Goal: Task Accomplishment & Management: Manage account settings

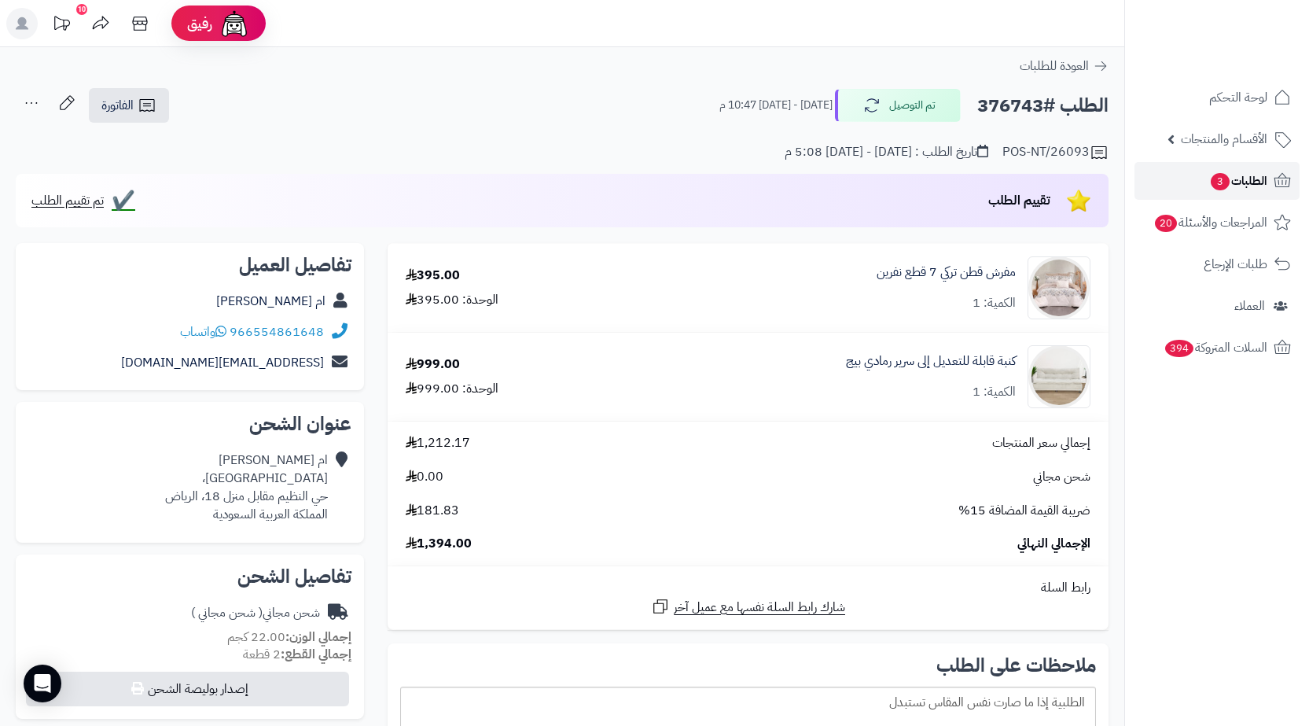
click at [1177, 171] on link "الطلبات 3" at bounding box center [1216, 181] width 165 height 38
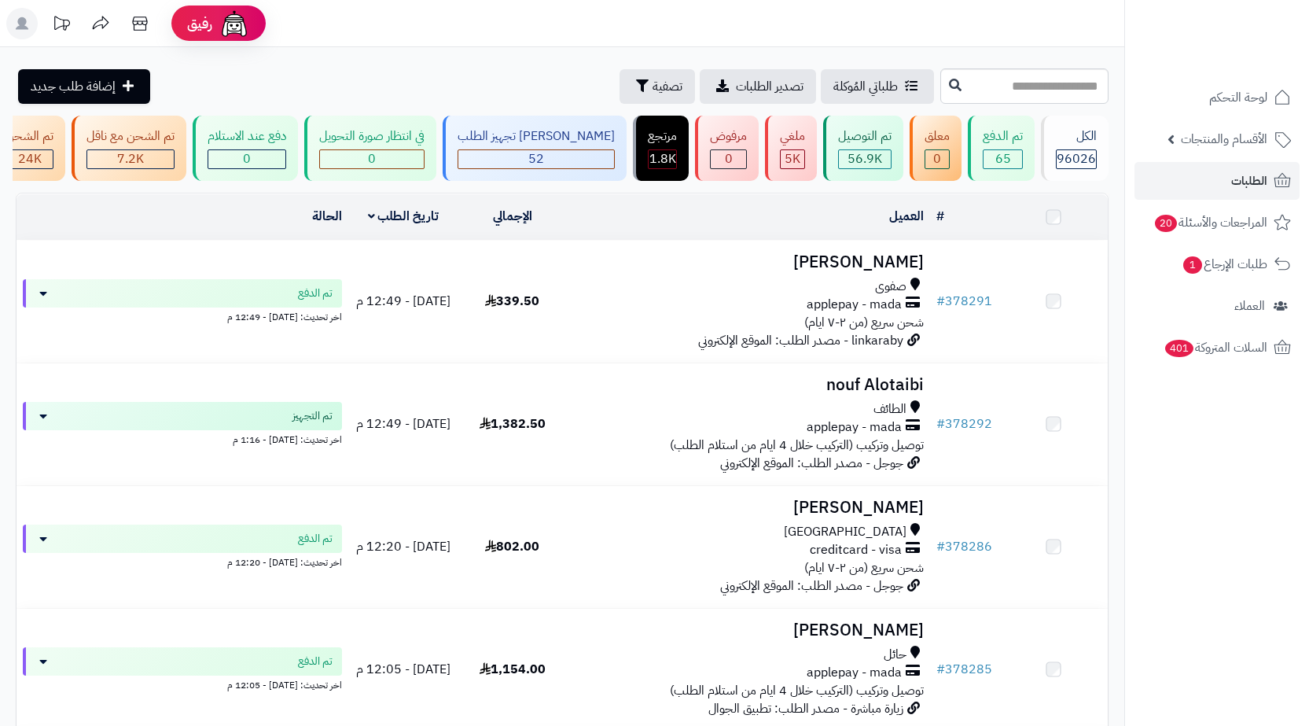
click at [1078, 88] on input "text" at bounding box center [1024, 85] width 168 height 35
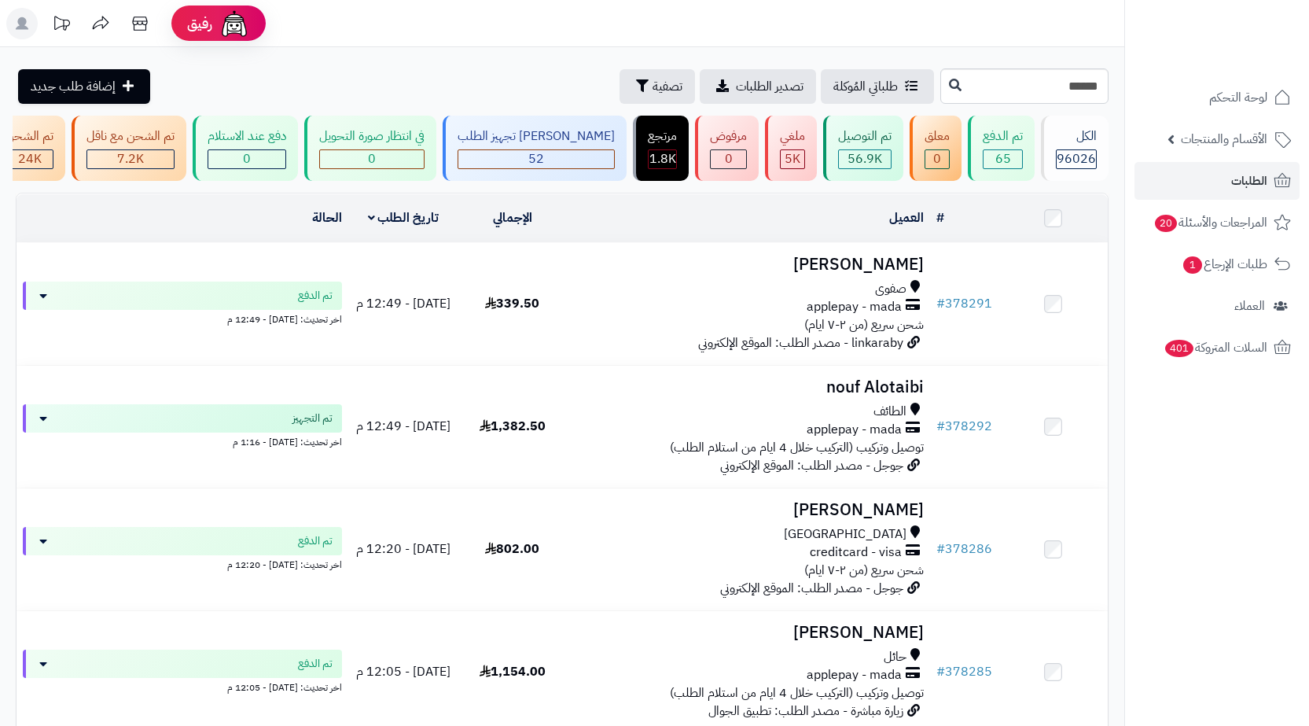
type input "******"
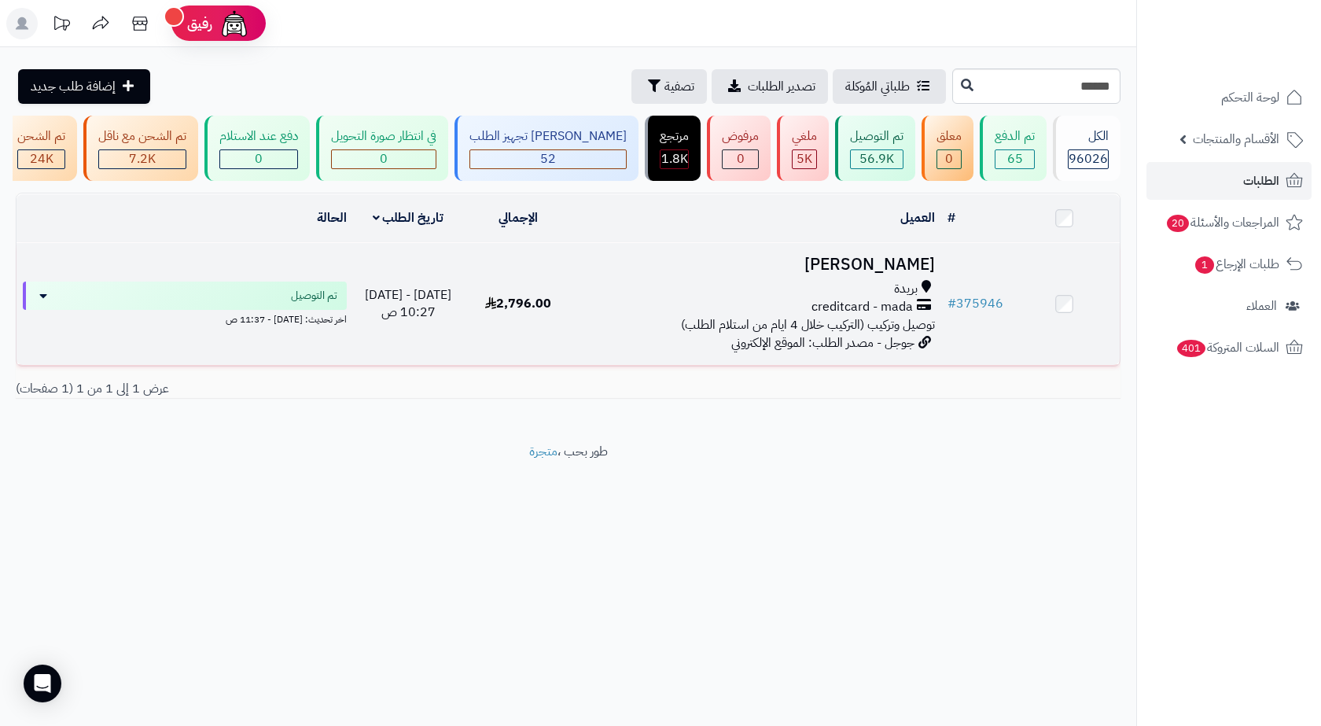
click at [836, 314] on span "creditcard - mada" at bounding box center [861, 307] width 101 height 18
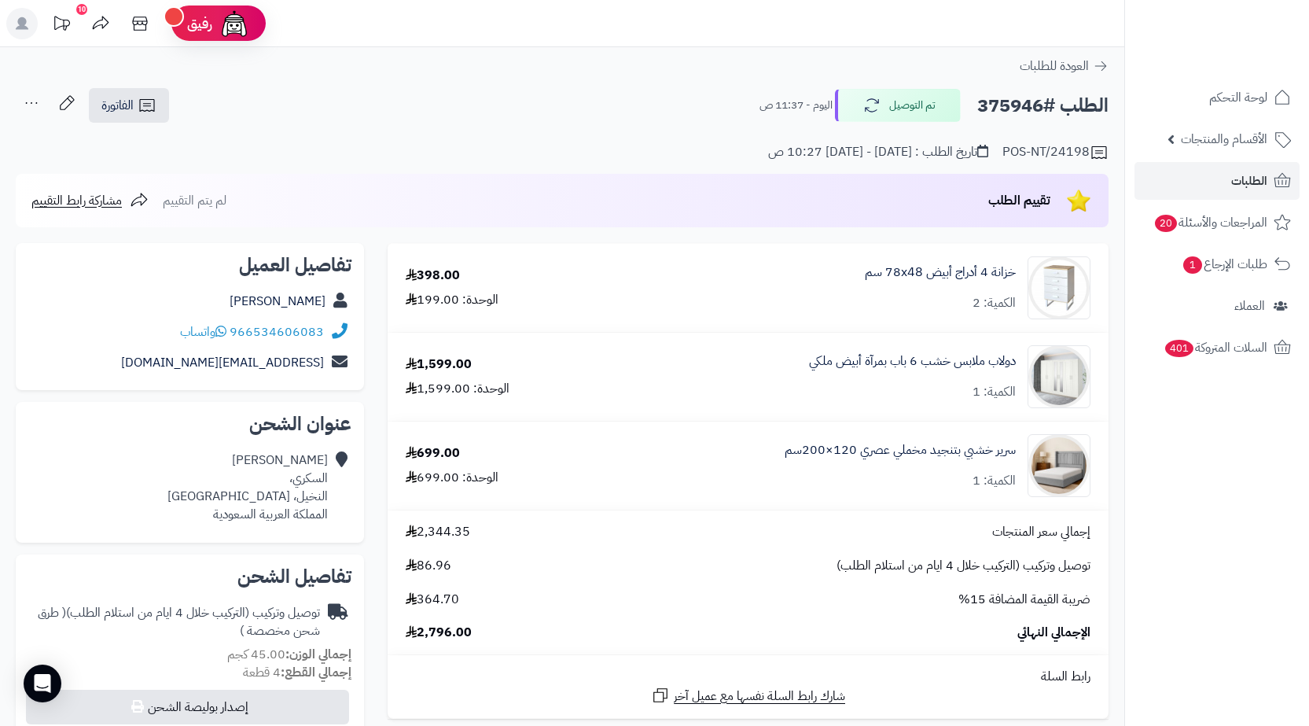
click at [1000, 106] on h2 "الطلب #375946" at bounding box center [1042, 106] width 131 height 32
copy h2 "375946"
click at [317, 504] on div "H Daiyan السكري، النخيل، بريدة المملكة العربية السعودية" at bounding box center [247, 487] width 160 height 72
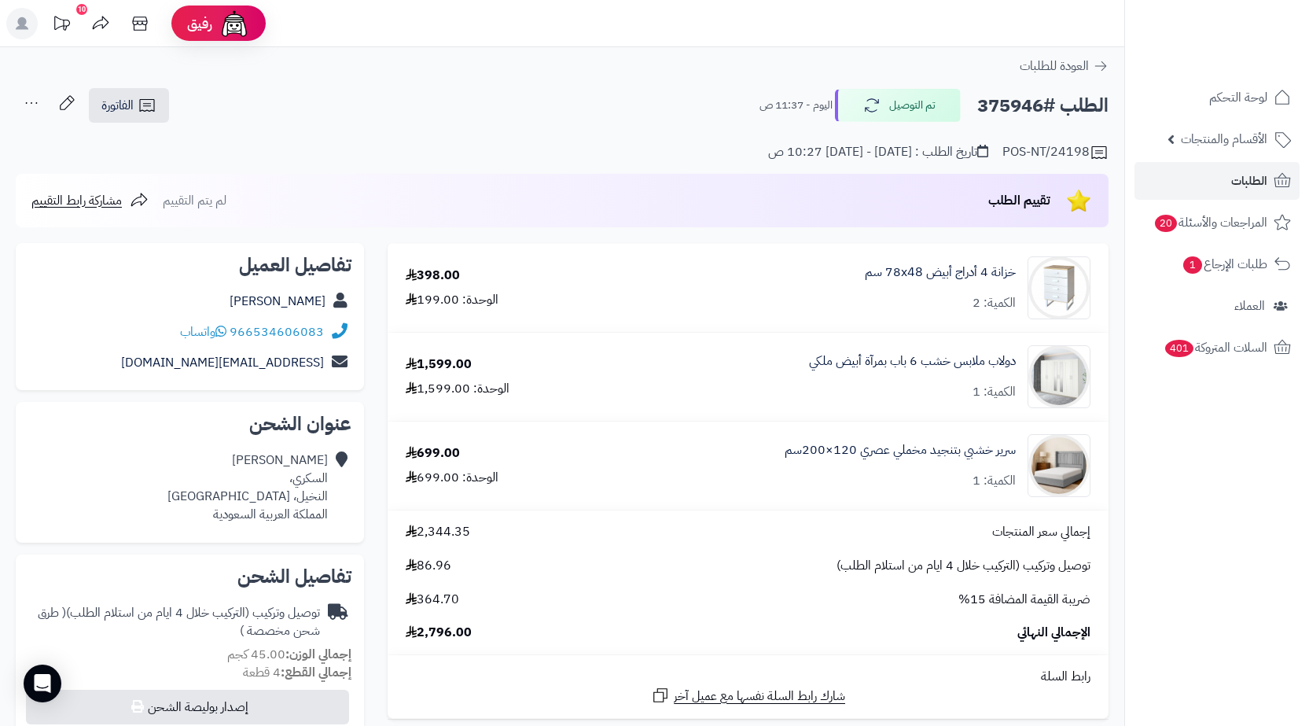
click at [317, 496] on div "H Daiyan السكري، النخيل، بريدة المملكة العربية السعودية" at bounding box center [247, 487] width 160 height 72
copy div "النخيل، بريدة"
click at [1249, 183] on span "الطلبات" at bounding box center [1249, 181] width 36 height 22
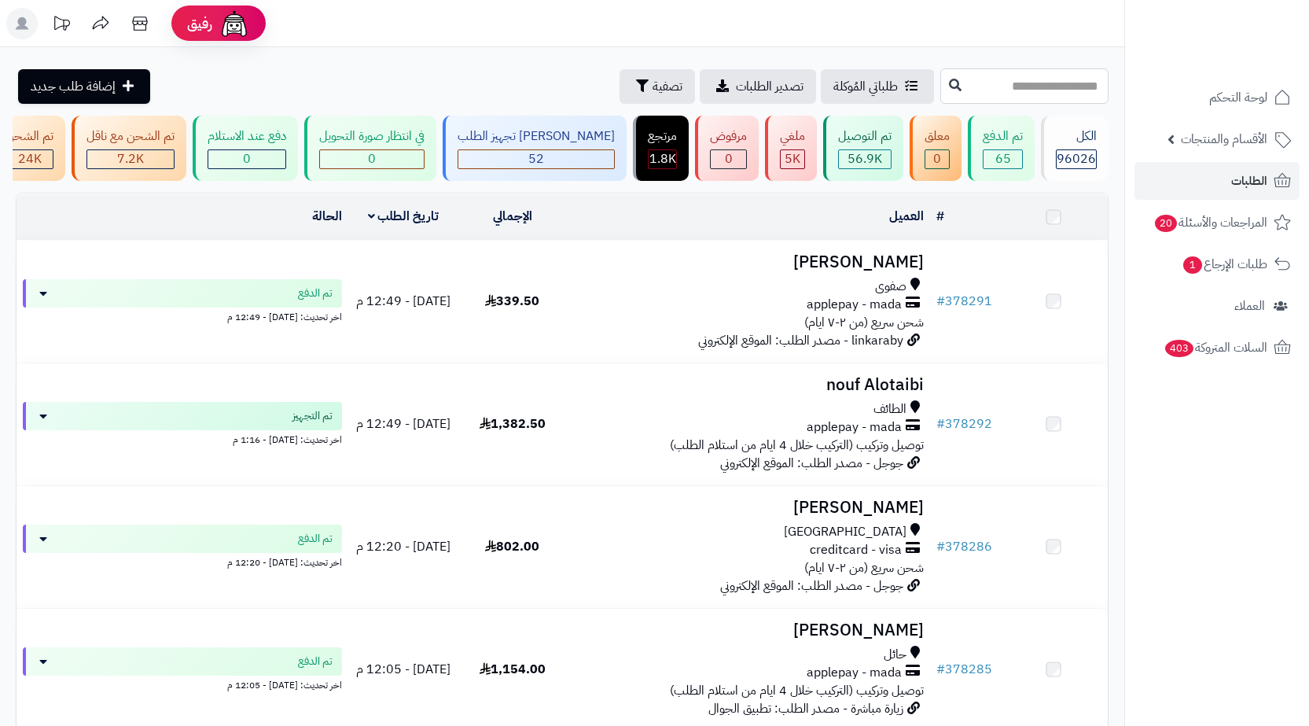
drag, startPoint x: 0, startPoint y: 0, endPoint x: 1007, endPoint y: 95, distance: 1011.4
click at [1007, 95] on input "text" at bounding box center [1024, 85] width 168 height 35
paste input "******"
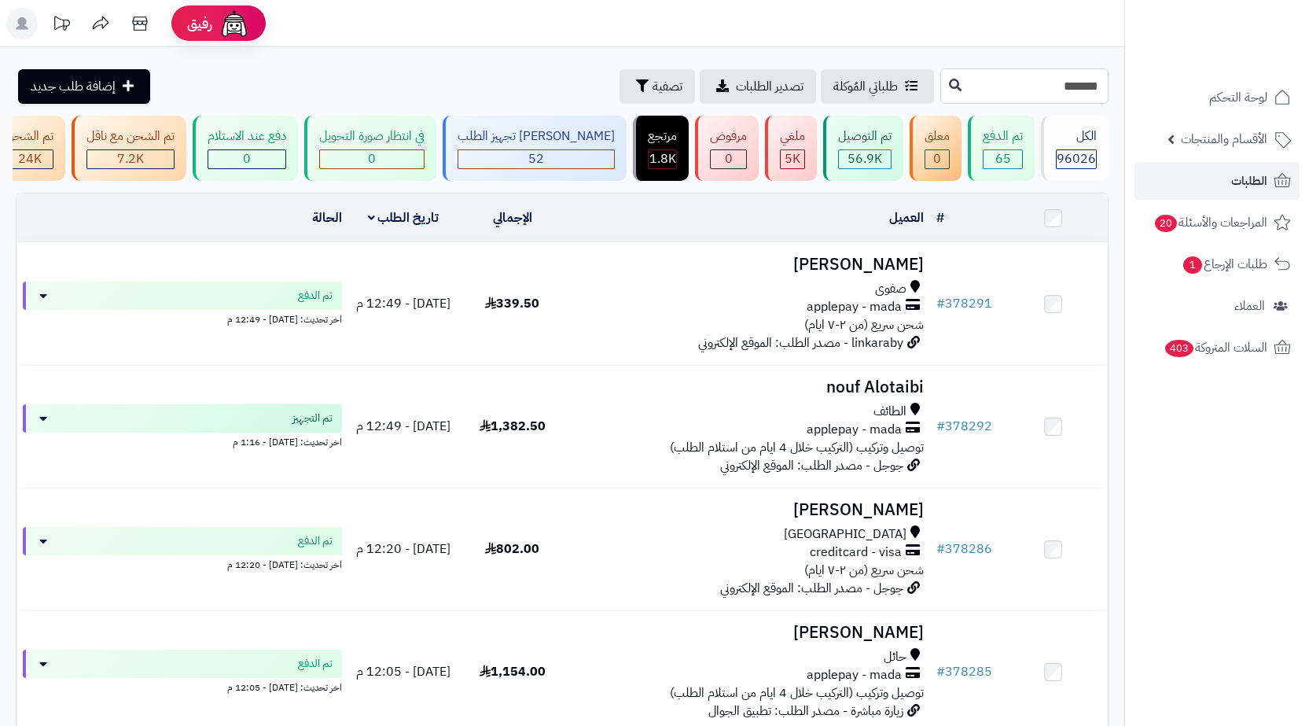
type input "******"
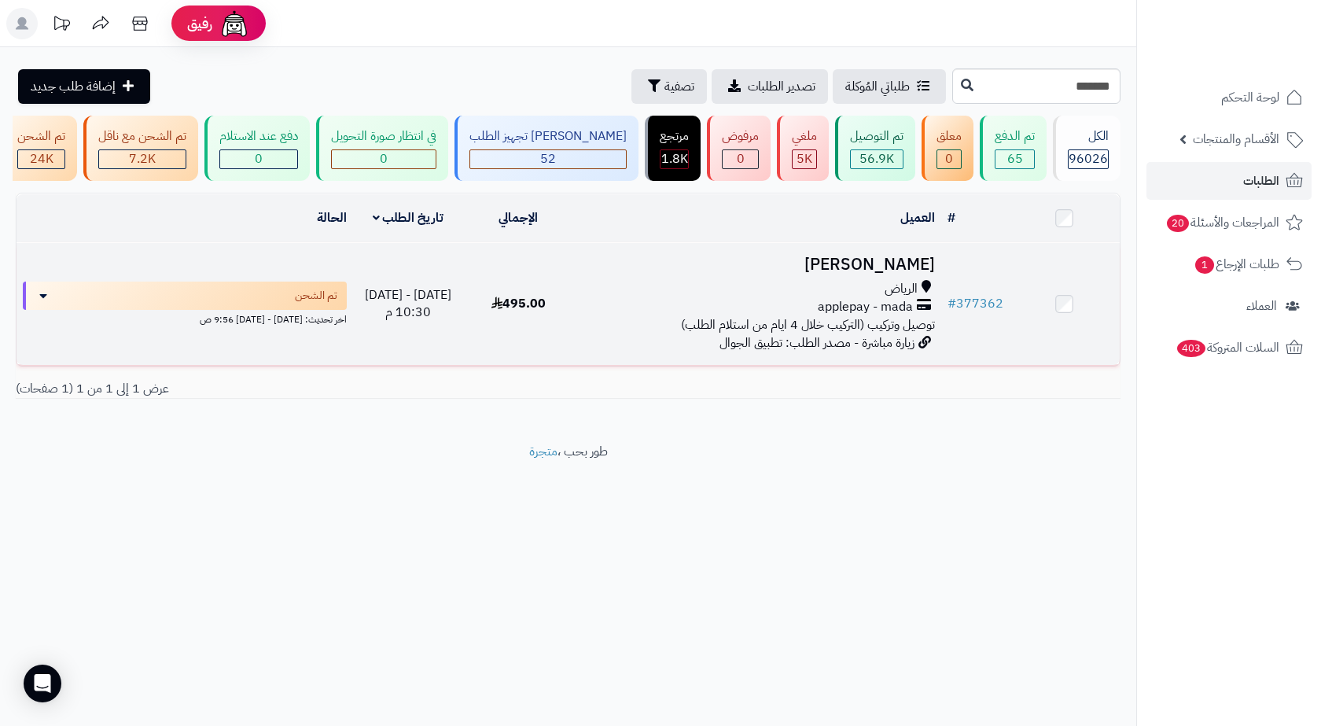
click at [799, 264] on h3 "[PERSON_NAME]" at bounding box center [757, 264] width 355 height 18
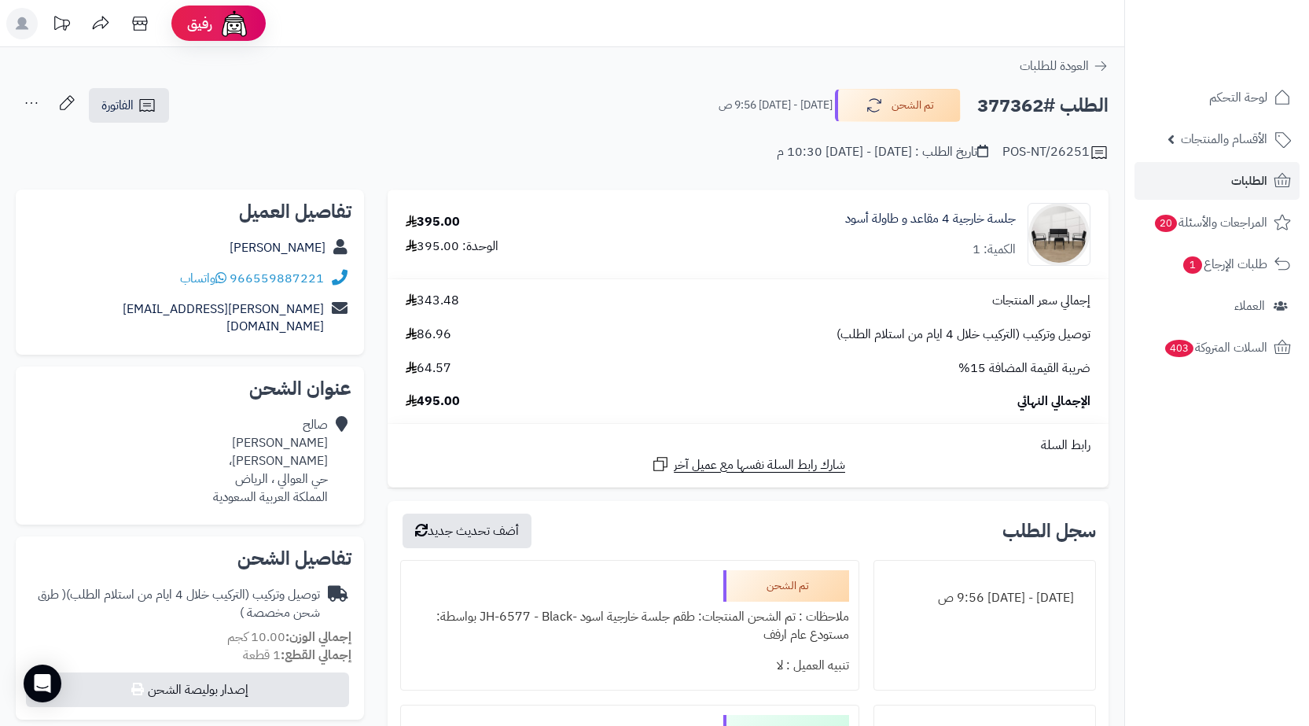
click at [1011, 105] on h2 "الطلب #377362" at bounding box center [1042, 106] width 131 height 32
copy h2 "377362"
click at [154, 101] on icon at bounding box center [147, 105] width 19 height 19
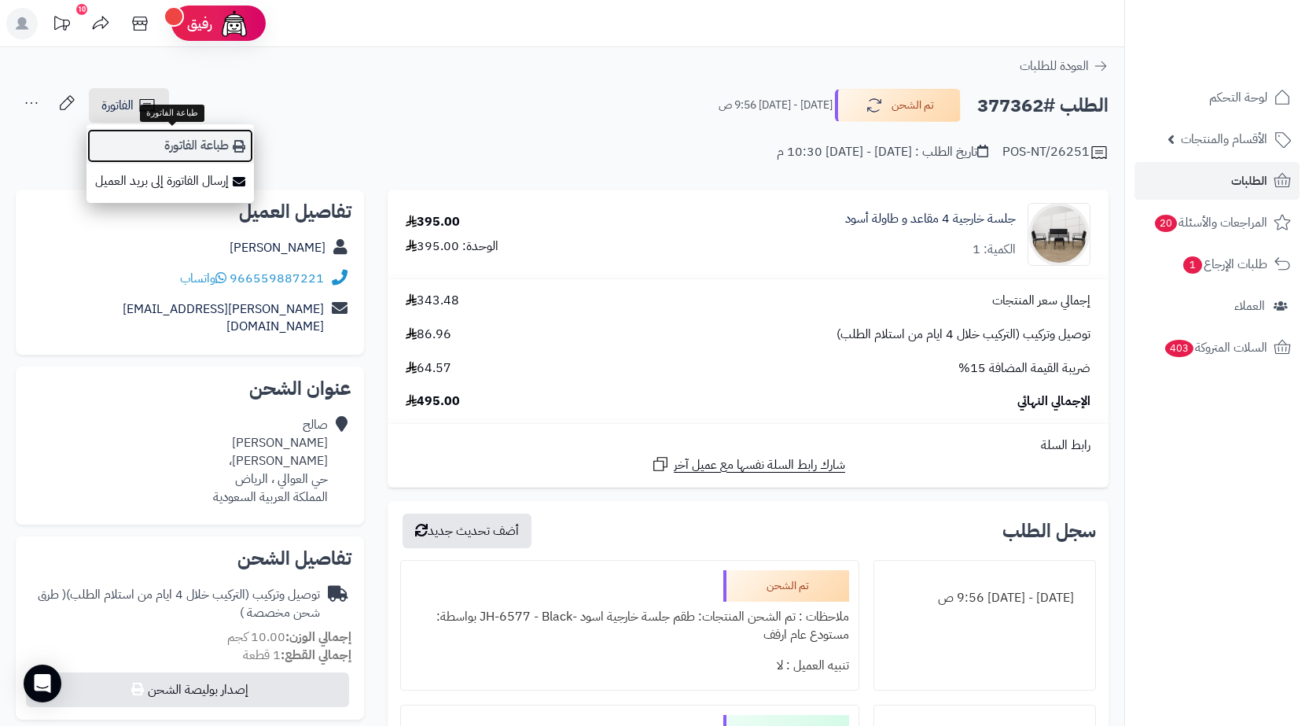
click at [186, 139] on link "طباعة الفاتورة" at bounding box center [169, 145] width 167 height 35
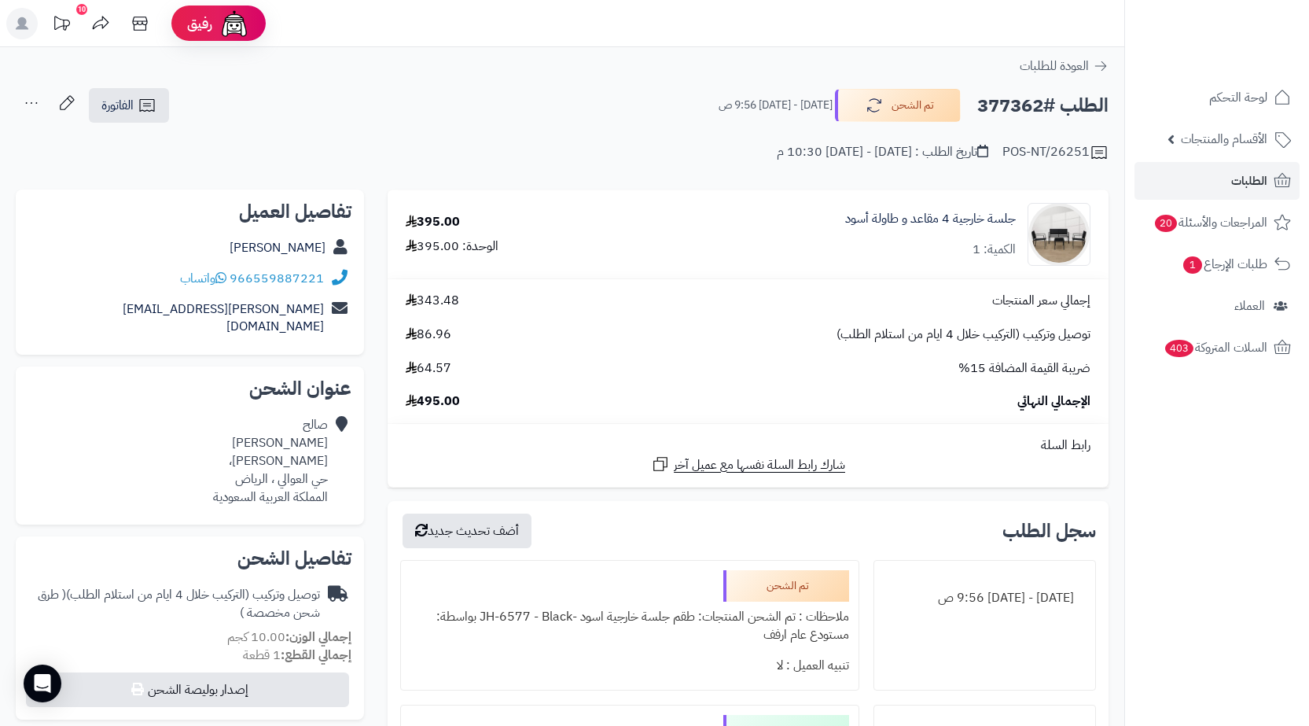
copy h2 "377362"
click at [1258, 263] on span "طلبات الإرجاع 1" at bounding box center [1224, 264] width 85 height 22
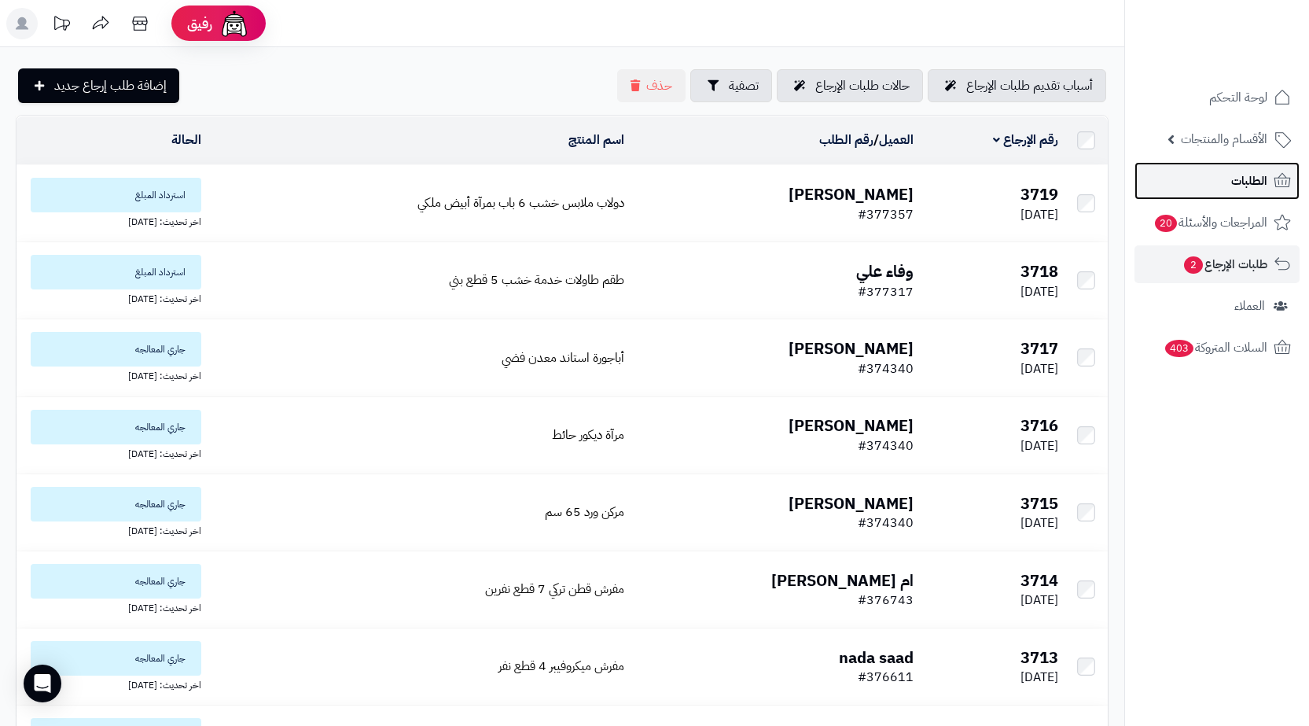
click at [1236, 197] on link "الطلبات" at bounding box center [1216, 181] width 165 height 38
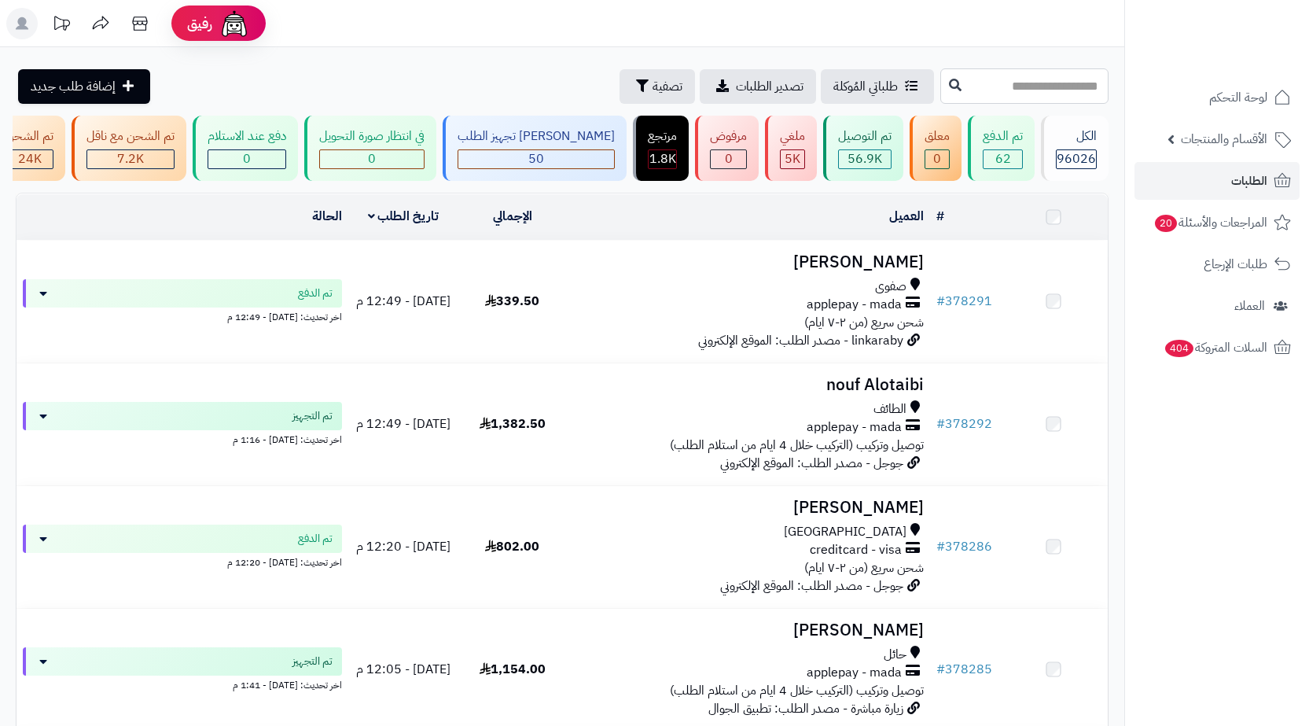
drag, startPoint x: 0, startPoint y: 0, endPoint x: 1005, endPoint y: 90, distance: 1009.4
click at [1005, 90] on input "text" at bounding box center [1024, 85] width 168 height 35
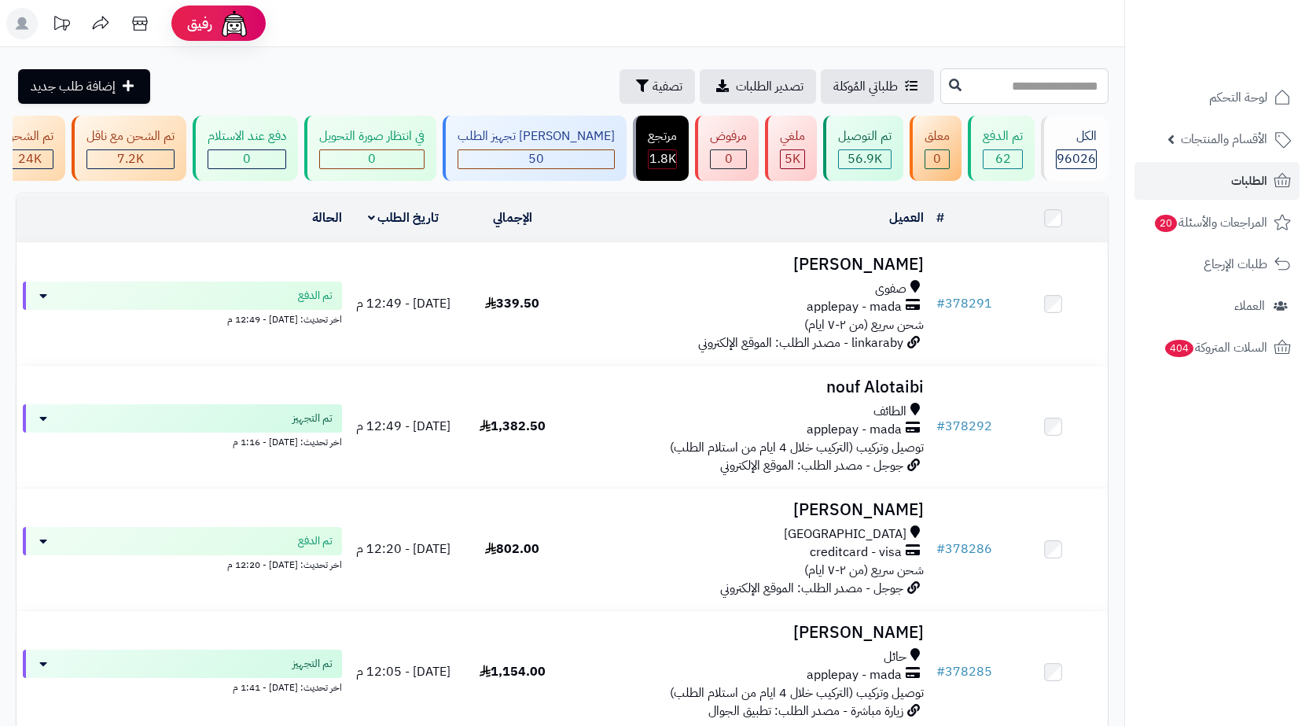
paste input "******"
type input "******"
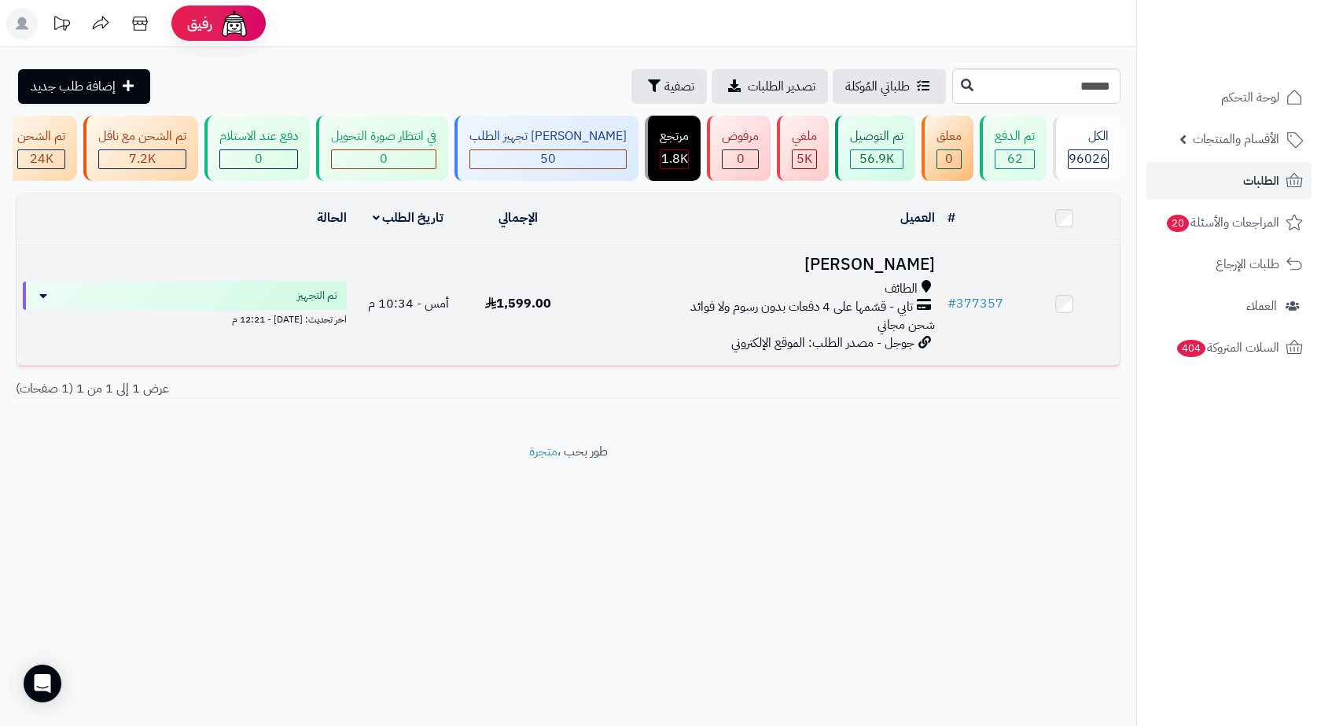
click at [881, 293] on div "الطائف" at bounding box center [757, 289] width 355 height 18
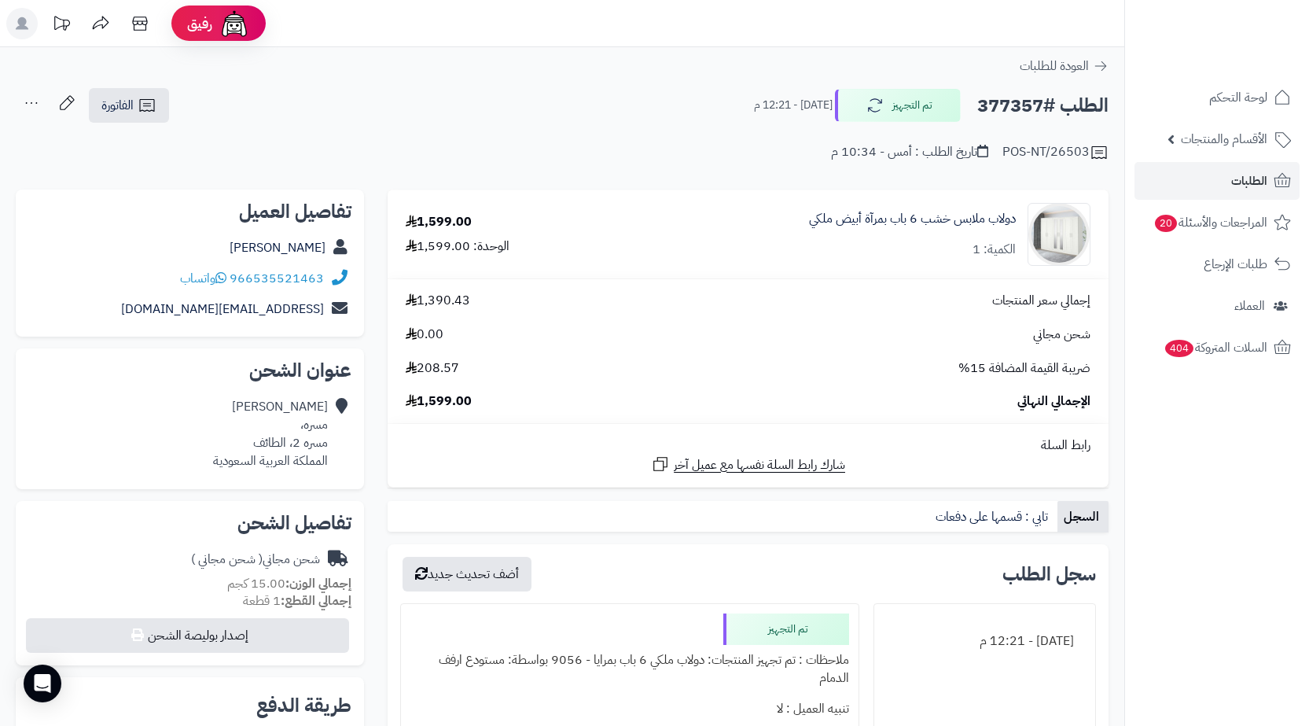
click at [1018, 108] on h2 "الطلب #377357" at bounding box center [1042, 106] width 131 height 32
copy h2 "377357"
drag, startPoint x: 333, startPoint y: 274, endPoint x: 226, endPoint y: 277, distance: 107.8
click at [226, 277] on div "966535521463 واتساب" at bounding box center [189, 278] width 323 height 31
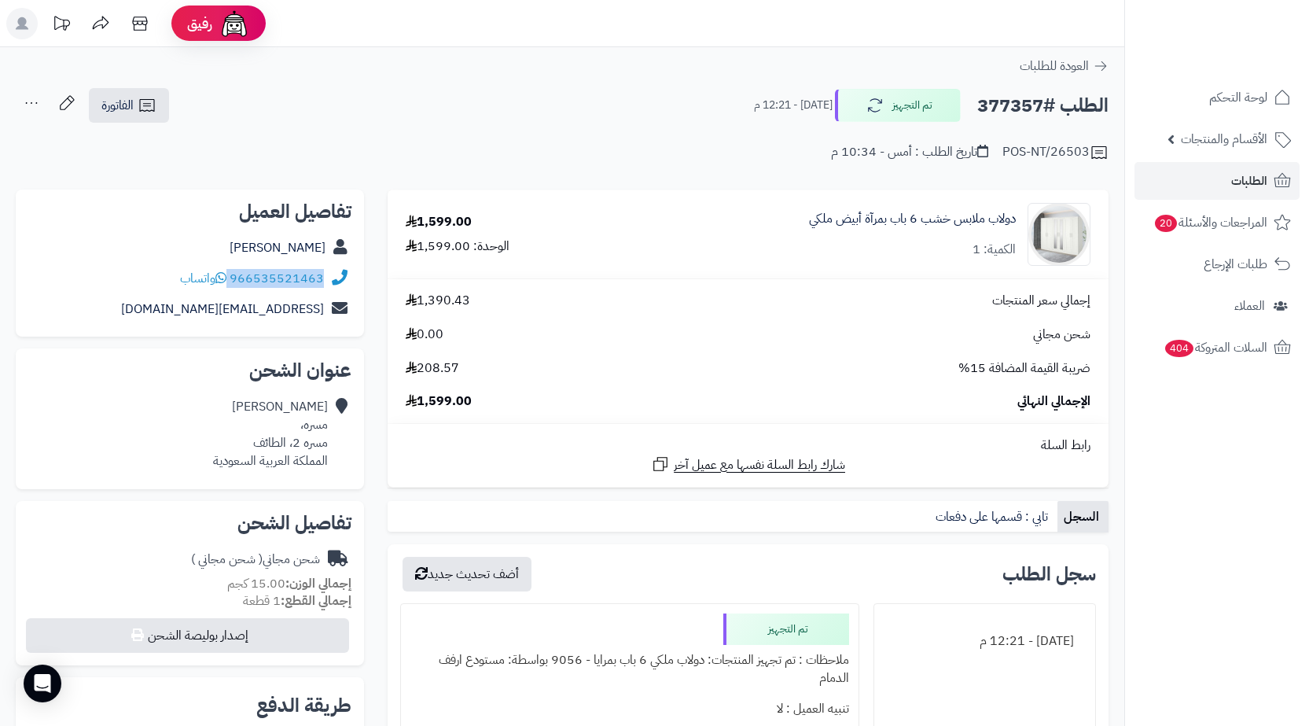
copy div "966535521463"
click at [1173, 175] on link "الطلبات" at bounding box center [1216, 181] width 165 height 38
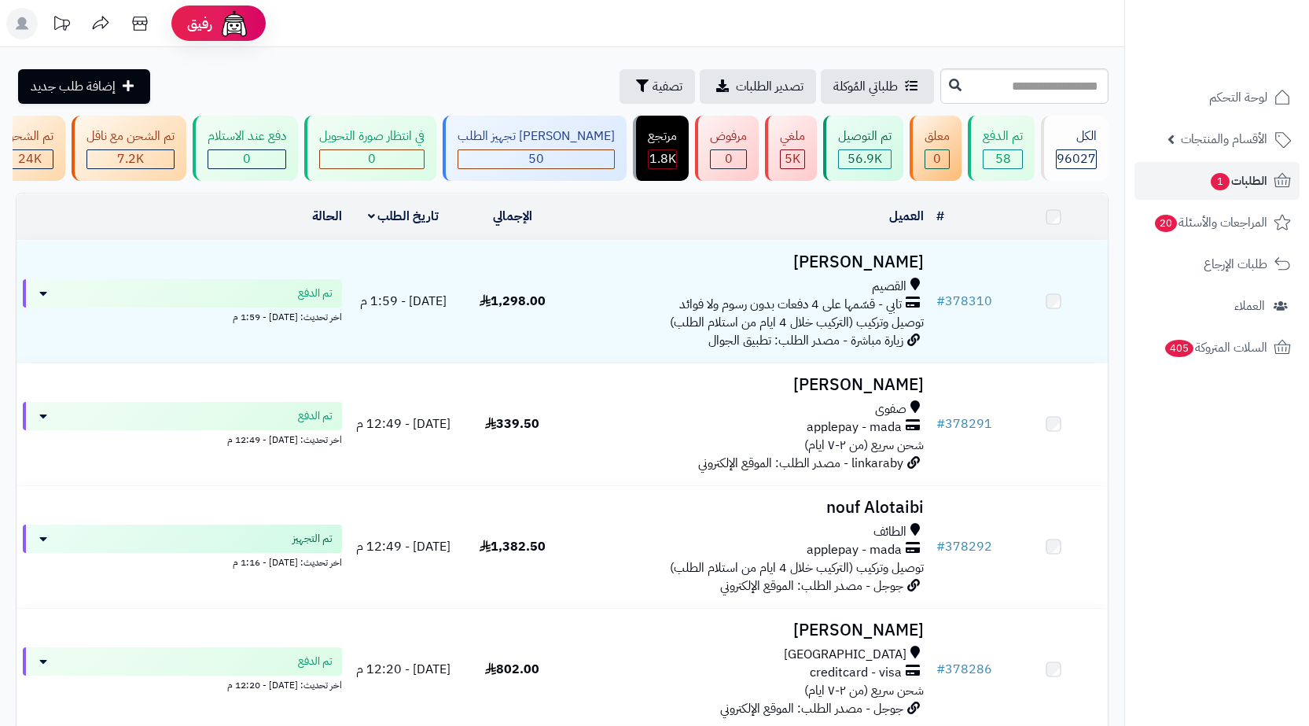
click at [1033, 93] on input "text" at bounding box center [1024, 85] width 168 height 35
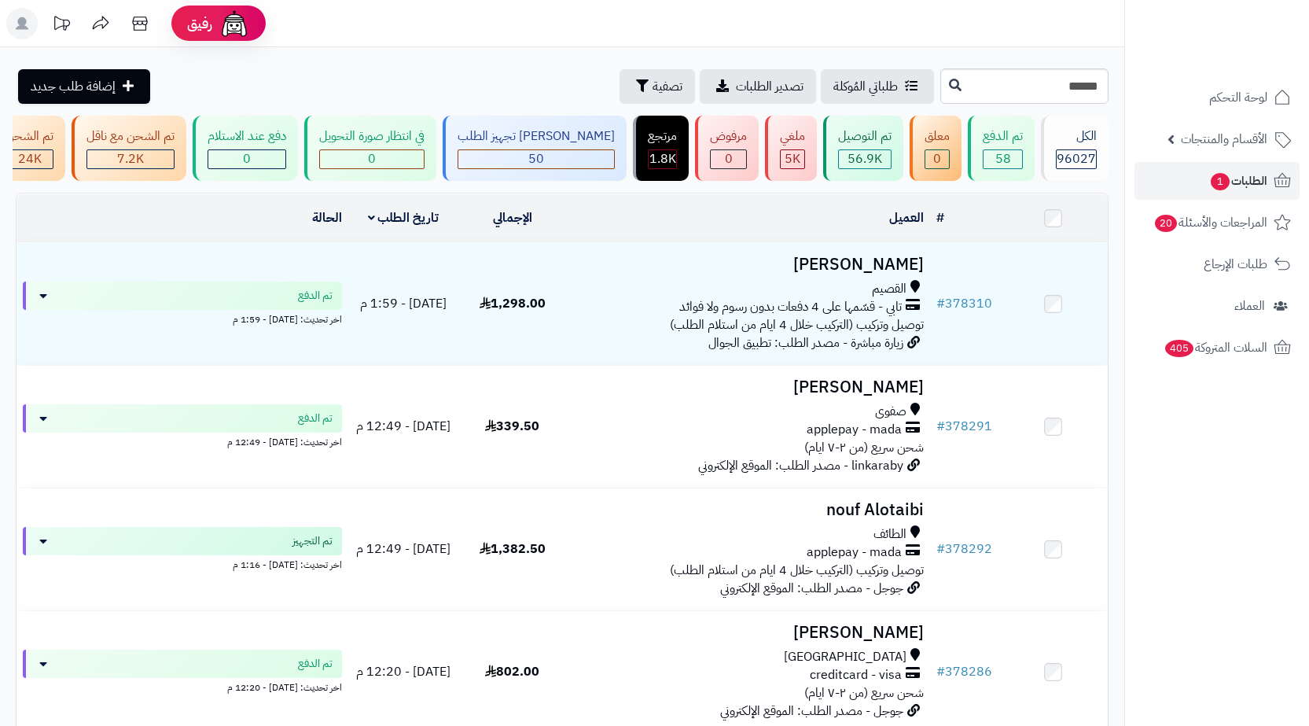
type input "******"
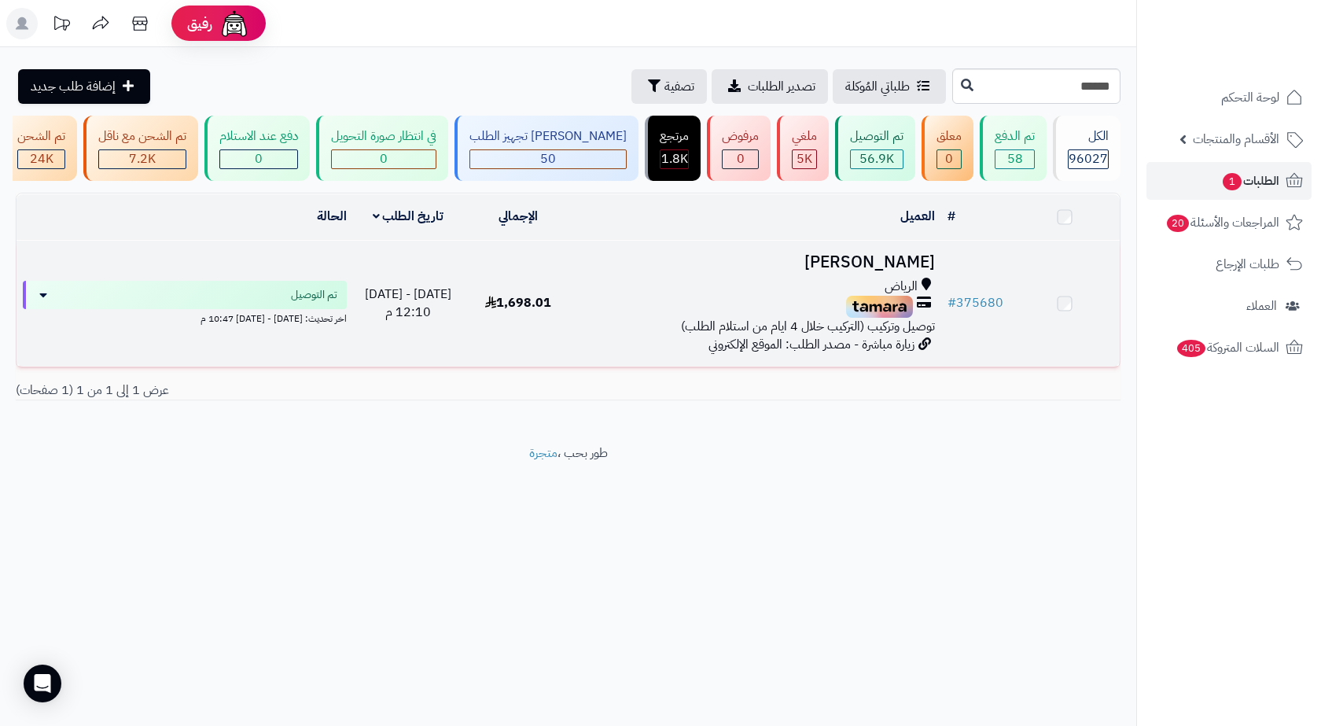
click at [773, 288] on td "نوف [PERSON_NAME] توصيل وتركيب (التركيب خلال 4 ايام من استلام الطلب) زيارة مباش…" at bounding box center [757, 304] width 367 height 126
click at [561, 355] on td "1,698.01" at bounding box center [518, 306] width 110 height 126
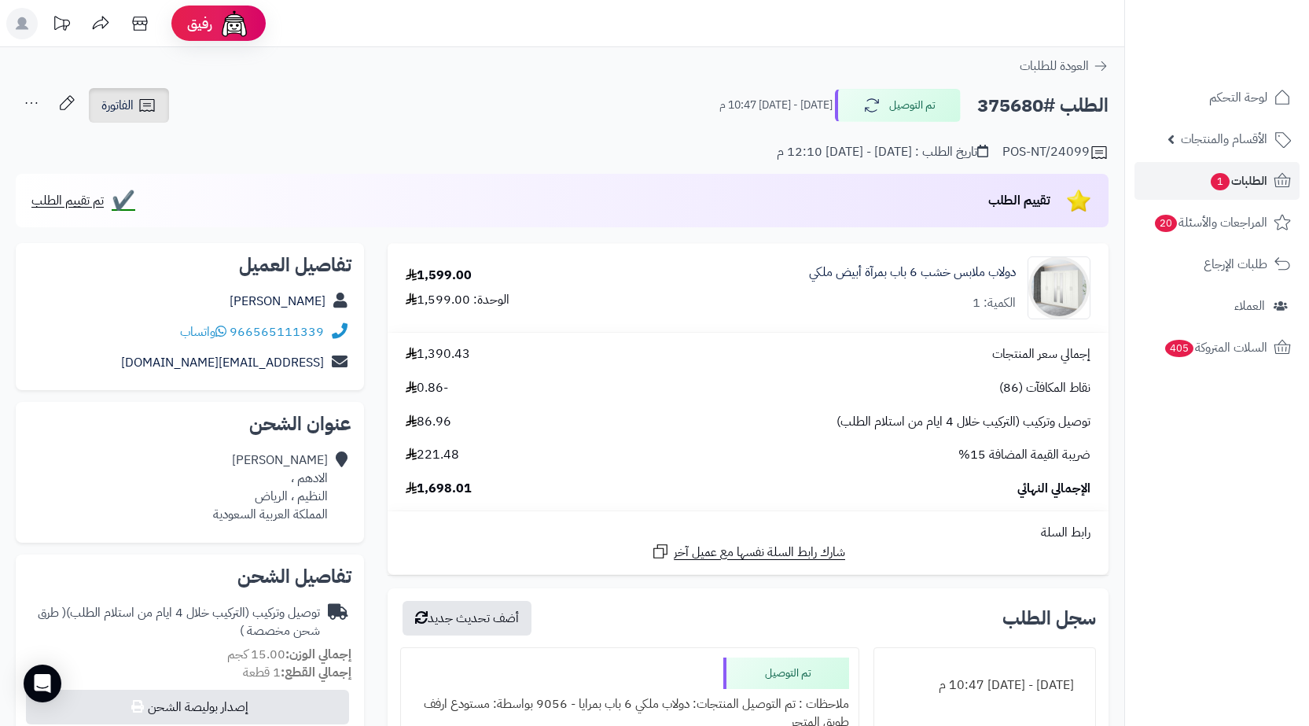
click at [135, 114] on link "الفاتورة" at bounding box center [129, 105] width 80 height 35
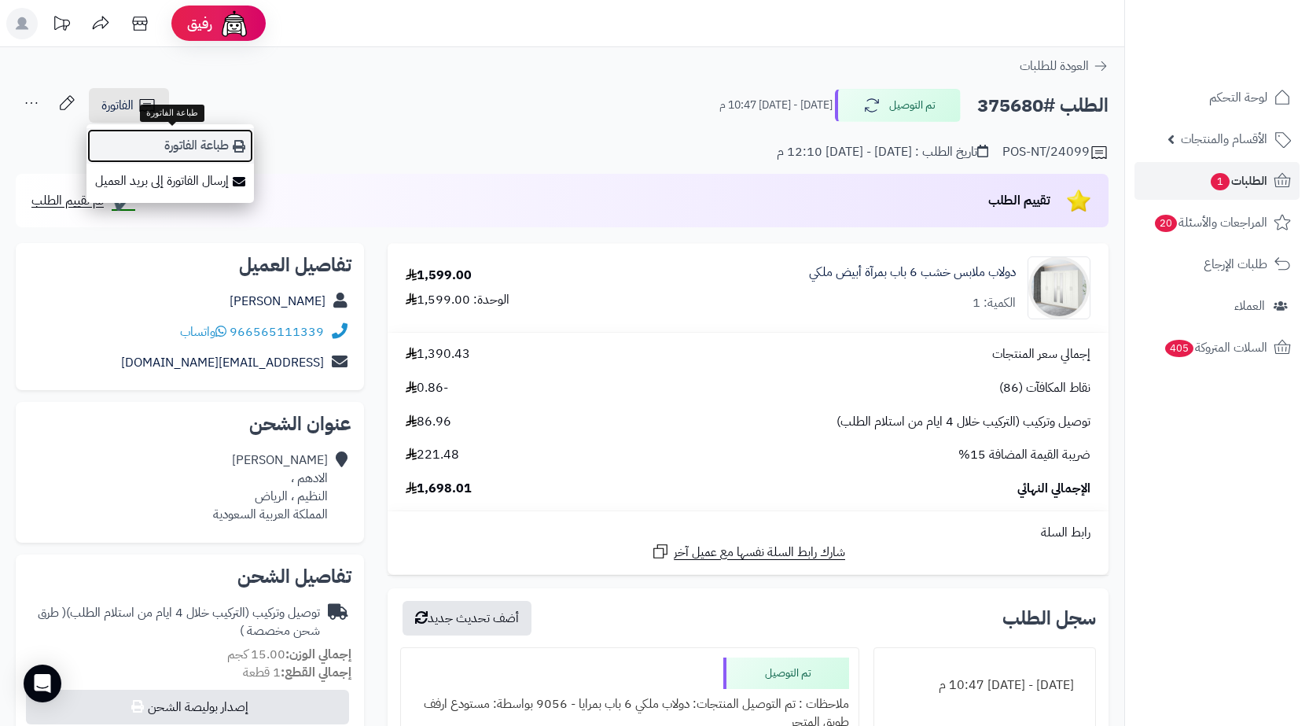
click at [214, 160] on link "طباعة الفاتورة" at bounding box center [169, 145] width 167 height 35
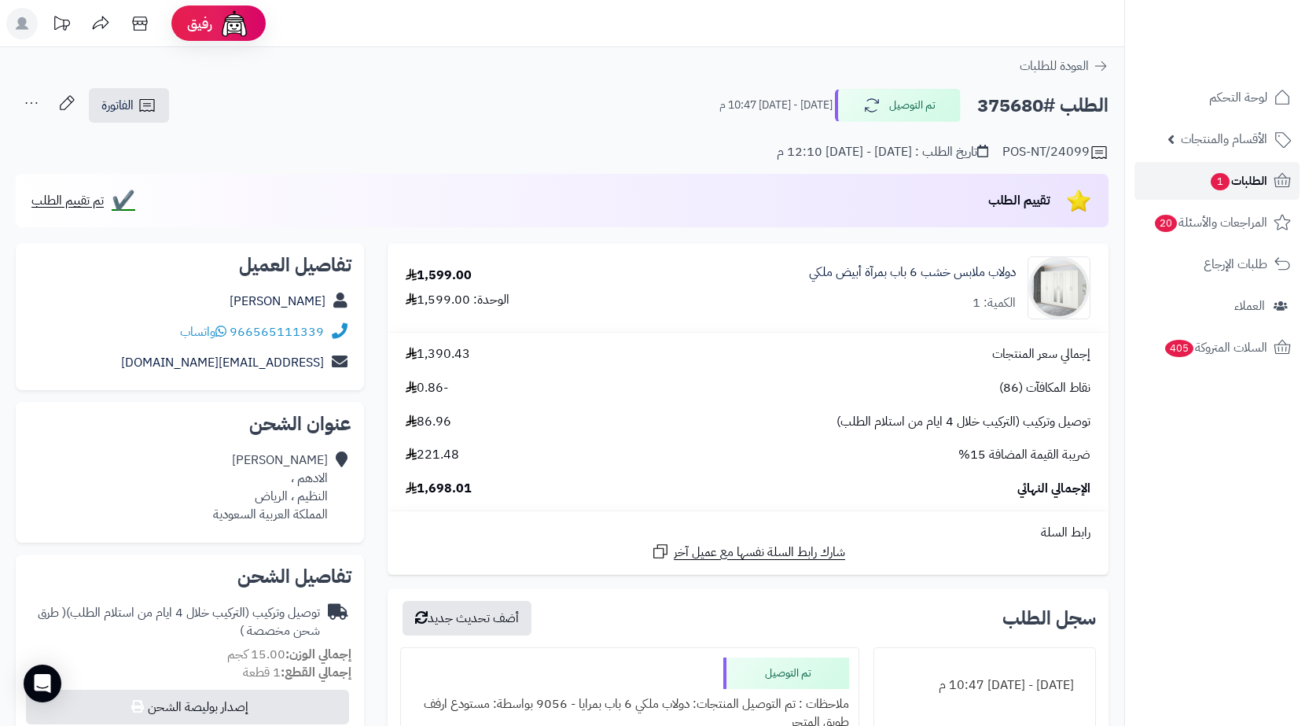
click at [1196, 189] on link "الطلبات 1" at bounding box center [1216, 181] width 165 height 38
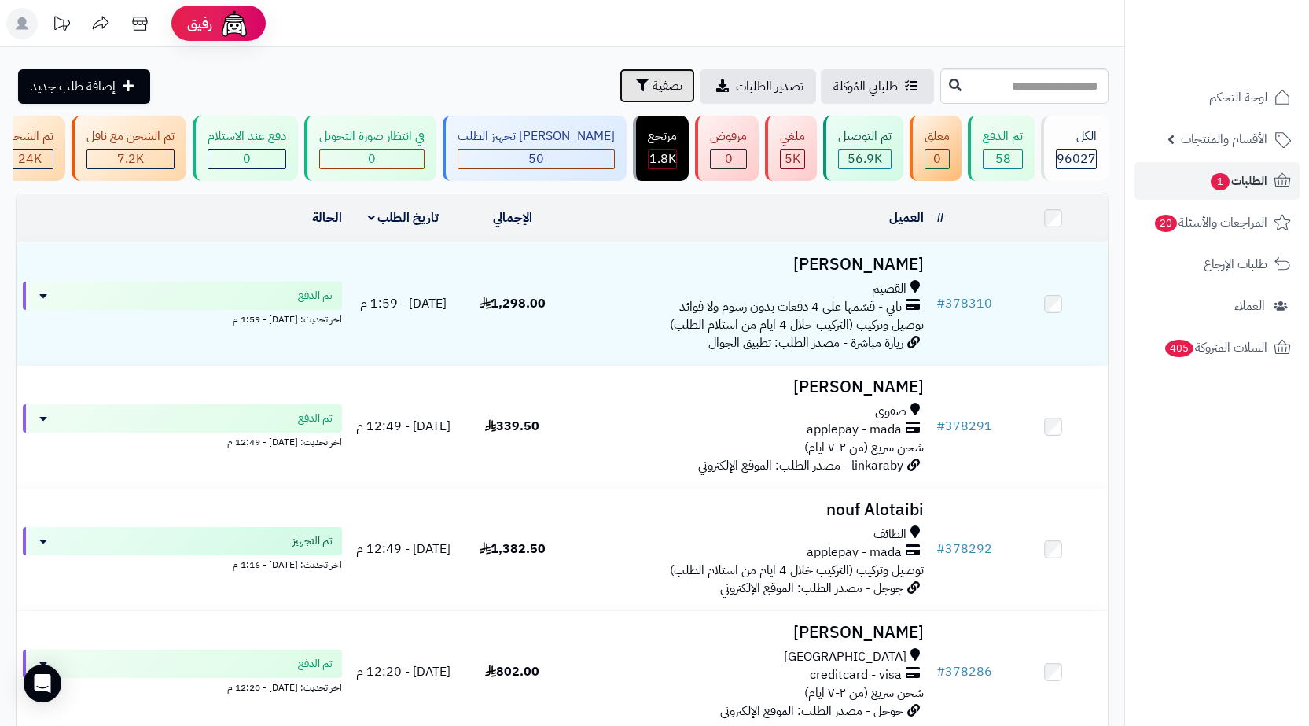
click at [619, 74] on button "تصفية" at bounding box center [656, 85] width 75 height 35
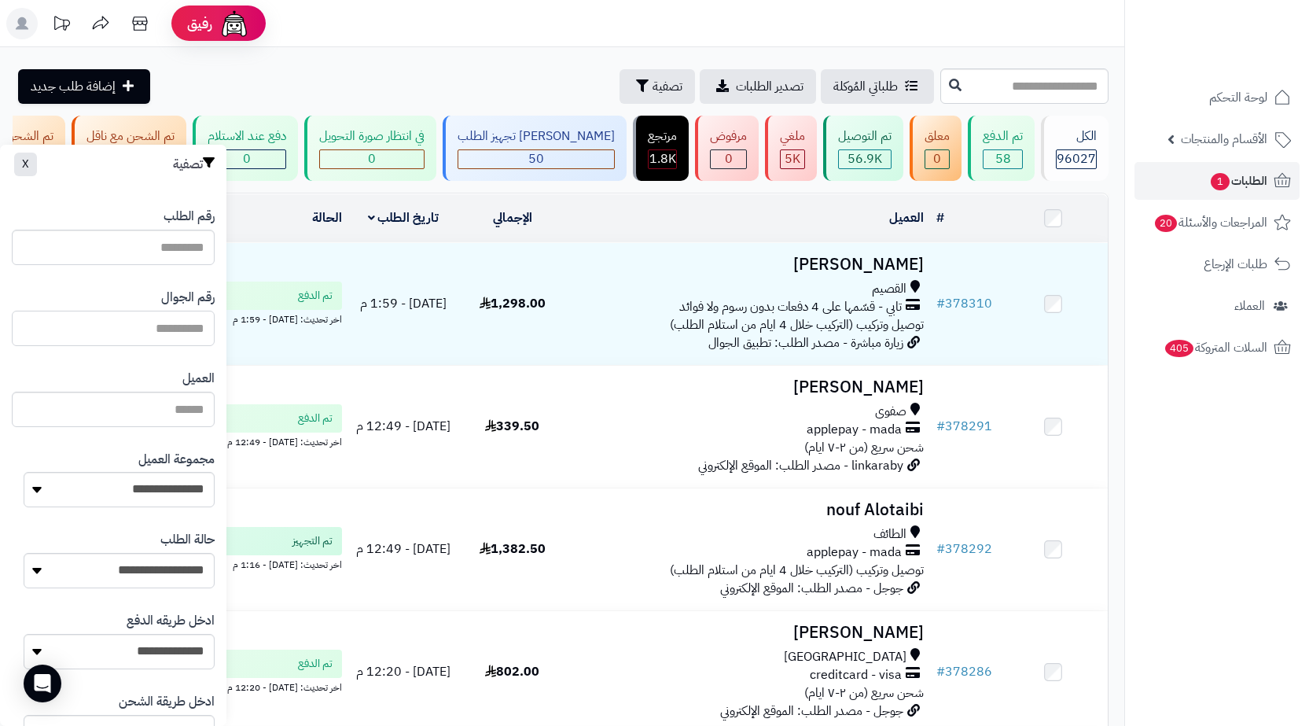
click at [131, 341] on input "text" at bounding box center [113, 327] width 203 height 35
paste input "*********"
type input "*********"
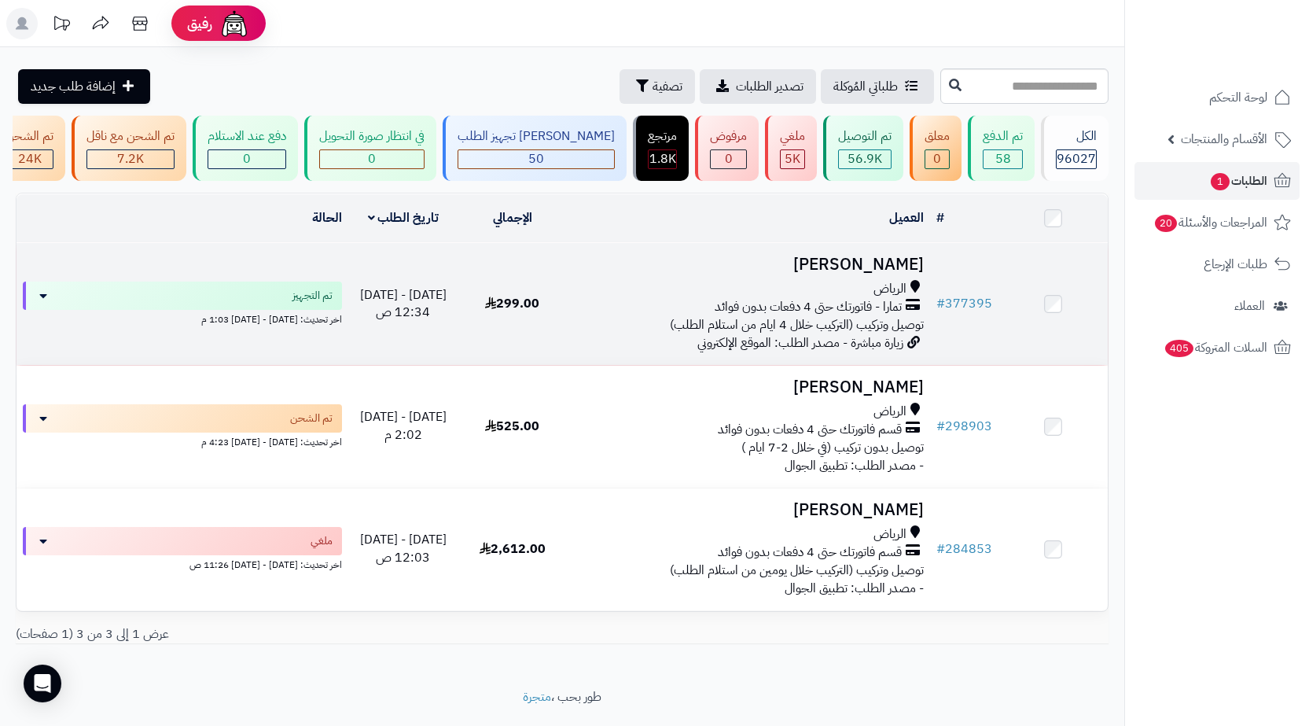
click at [626, 315] on div "تمارا - فاتورتك حتى 4 دفعات بدون فوائد" at bounding box center [748, 307] width 351 height 18
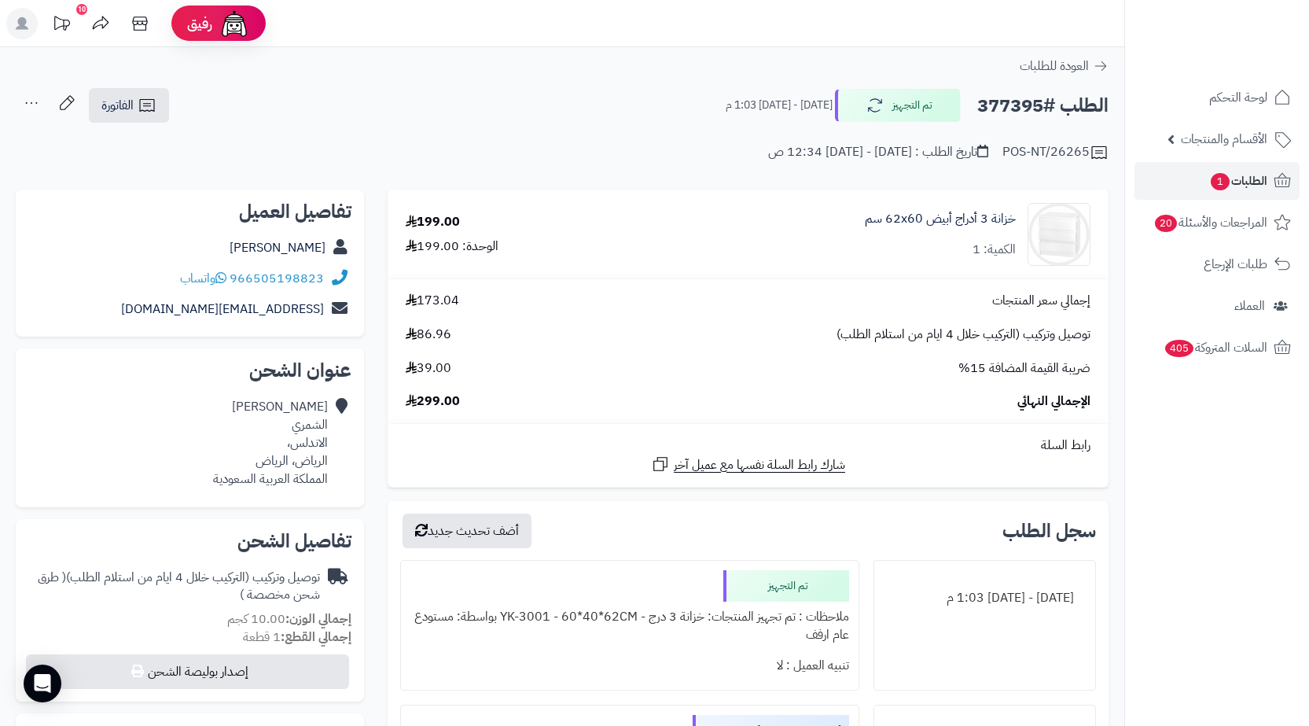
click at [1014, 116] on h2 "الطلب #377395" at bounding box center [1042, 106] width 131 height 32
copy h2 "377395"
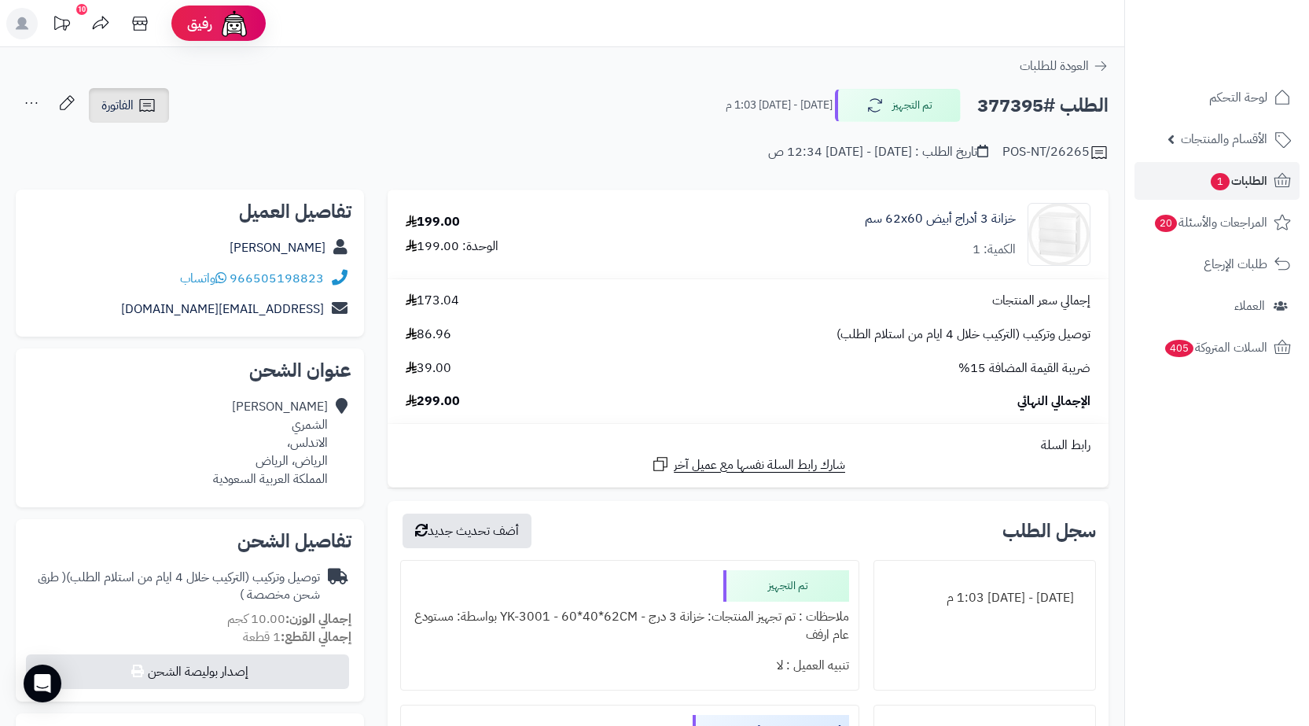
click at [149, 93] on link "الفاتورة" at bounding box center [129, 105] width 80 height 35
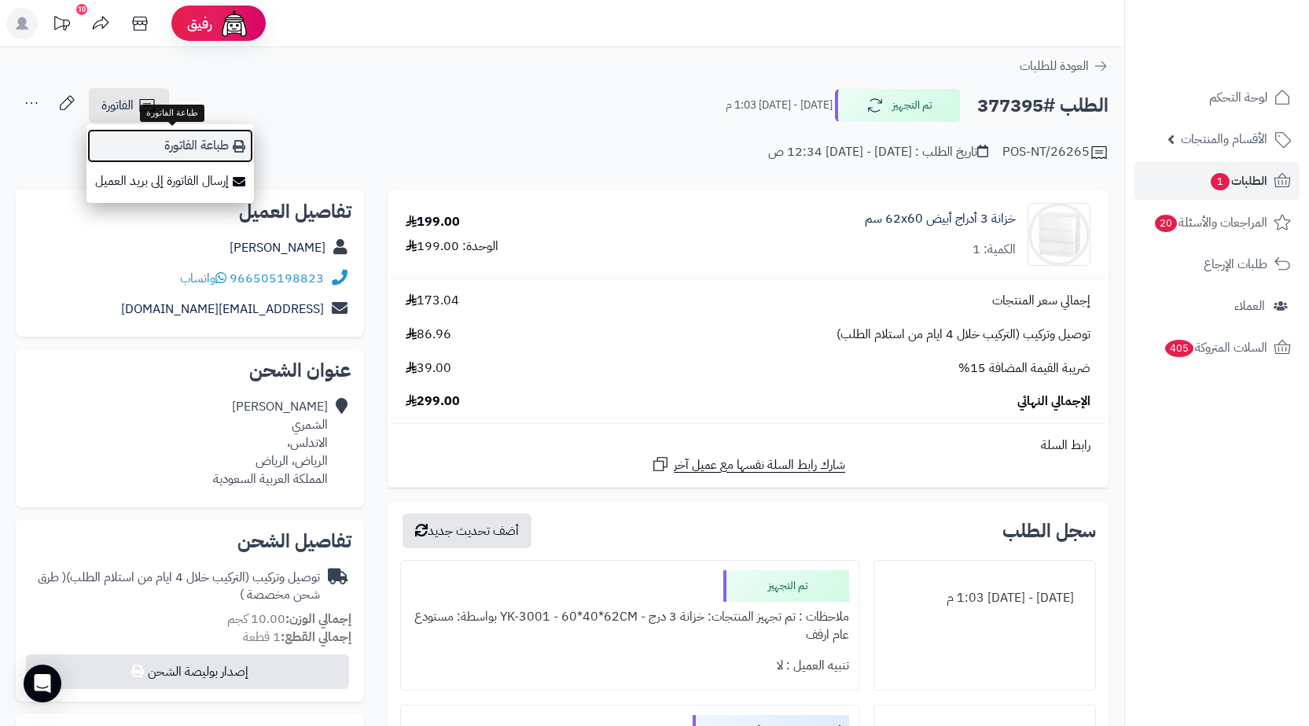
click at [213, 156] on link "طباعة الفاتورة" at bounding box center [169, 145] width 167 height 35
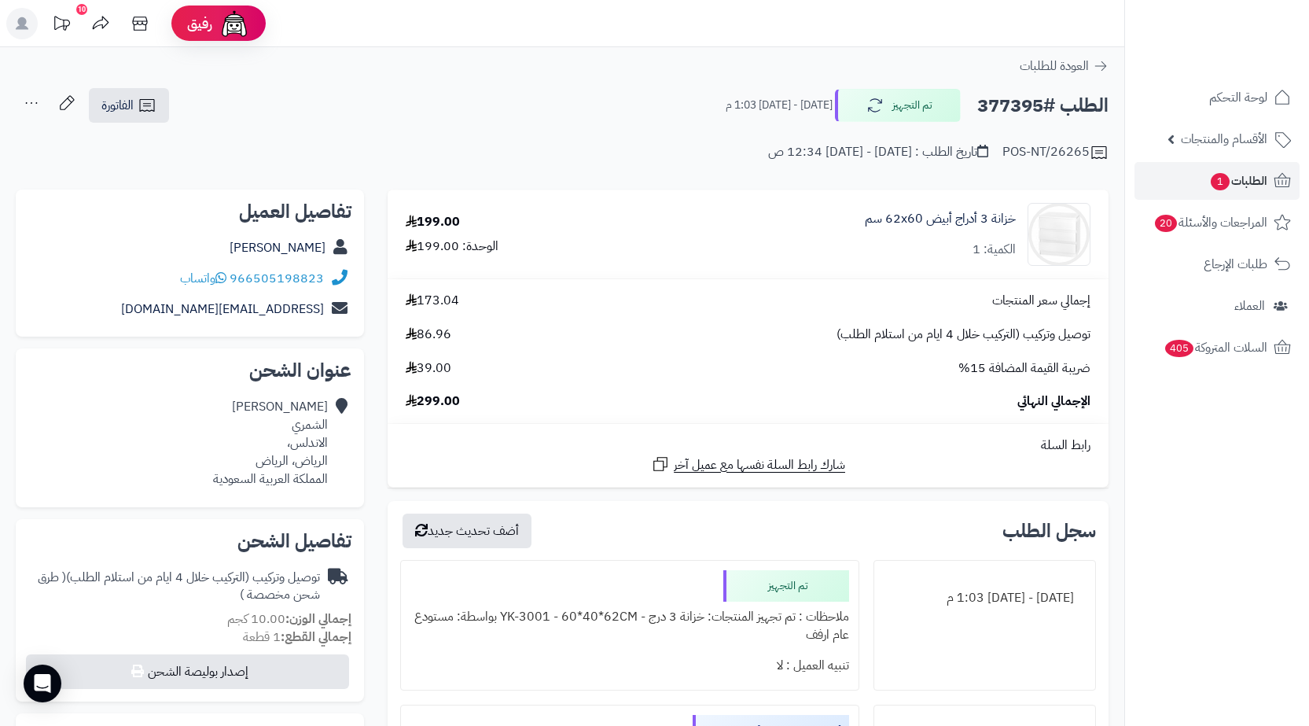
copy h2 "377395"
click at [1170, 196] on link "الطلبات 1" at bounding box center [1216, 181] width 165 height 38
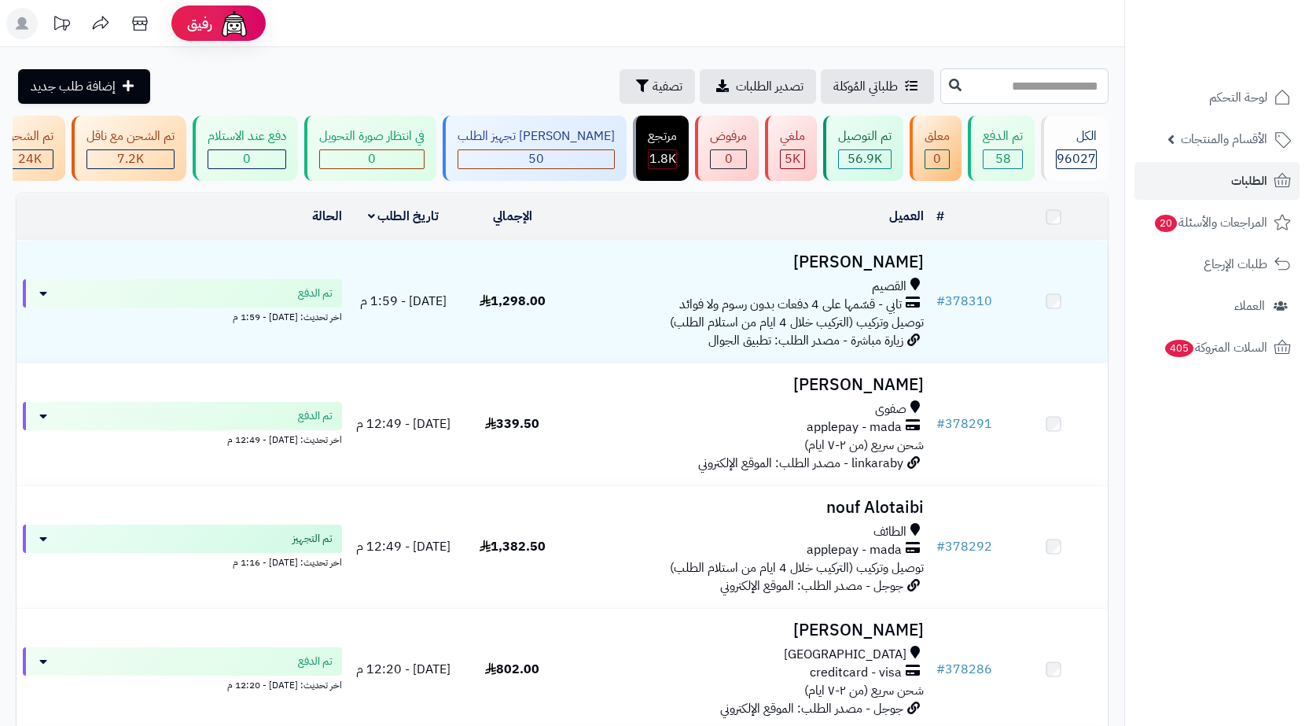
drag, startPoint x: 0, startPoint y: 0, endPoint x: 1055, endPoint y: 119, distance: 1061.6
click at [1034, 90] on input "text" at bounding box center [1024, 85] width 168 height 35
paste input "******"
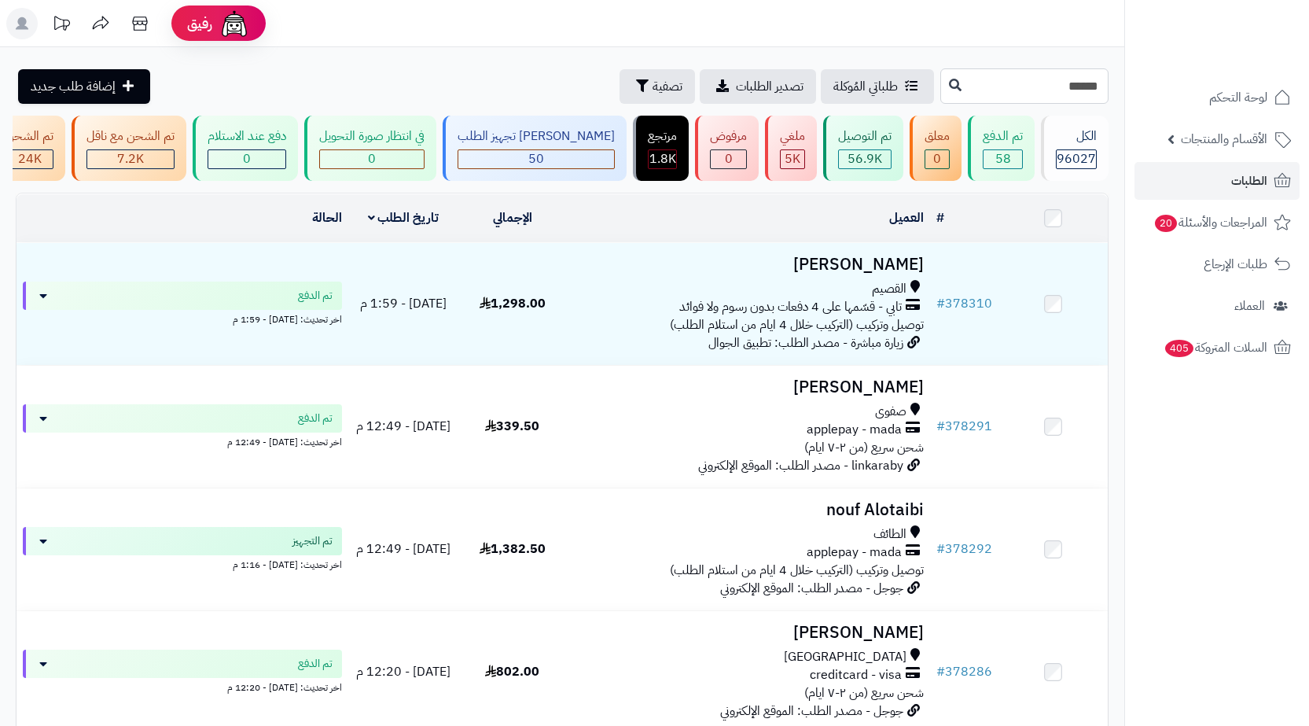
type input "******"
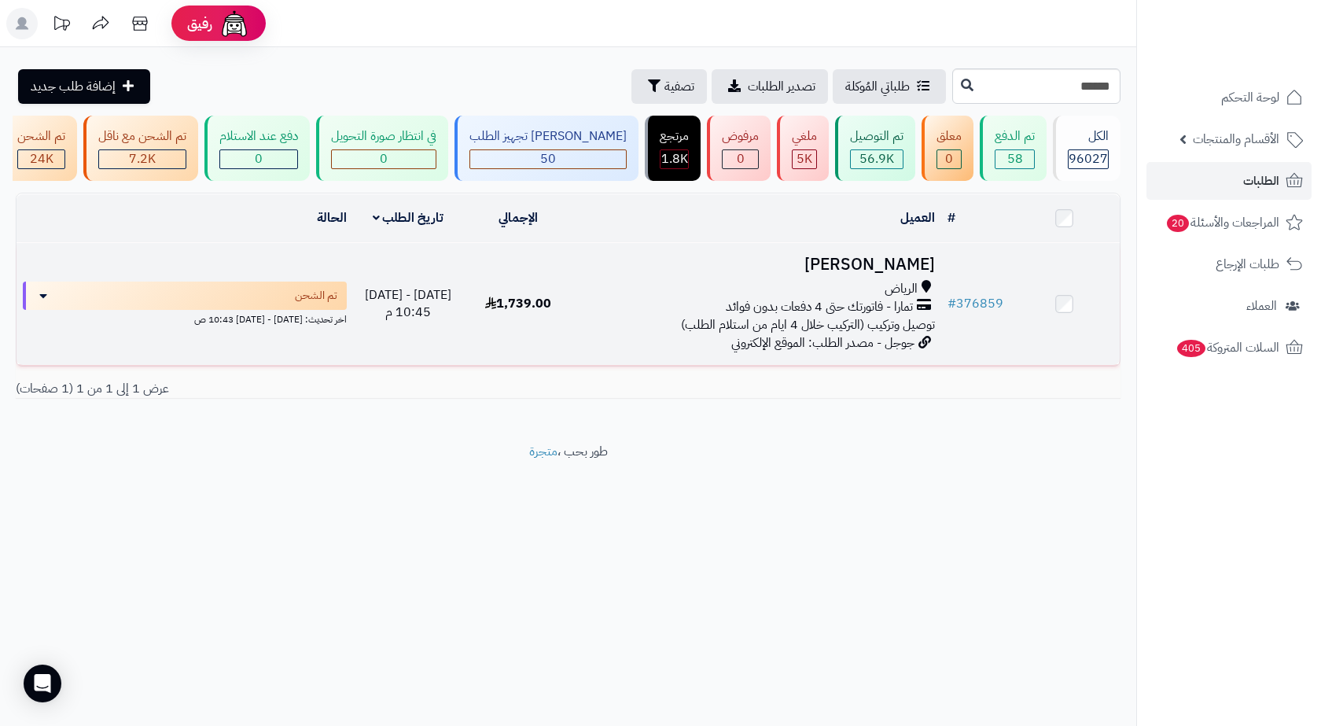
click at [765, 287] on td "[PERSON_NAME] [PERSON_NAME] - فاتورتك حتى 4 دفعات بدون فوائد توصيل وتركيب (التر…" at bounding box center [757, 304] width 367 height 122
click at [804, 316] on span "تمارا - فاتورتك حتى 4 دفعات بدون فوائد" at bounding box center [819, 307] width 187 height 18
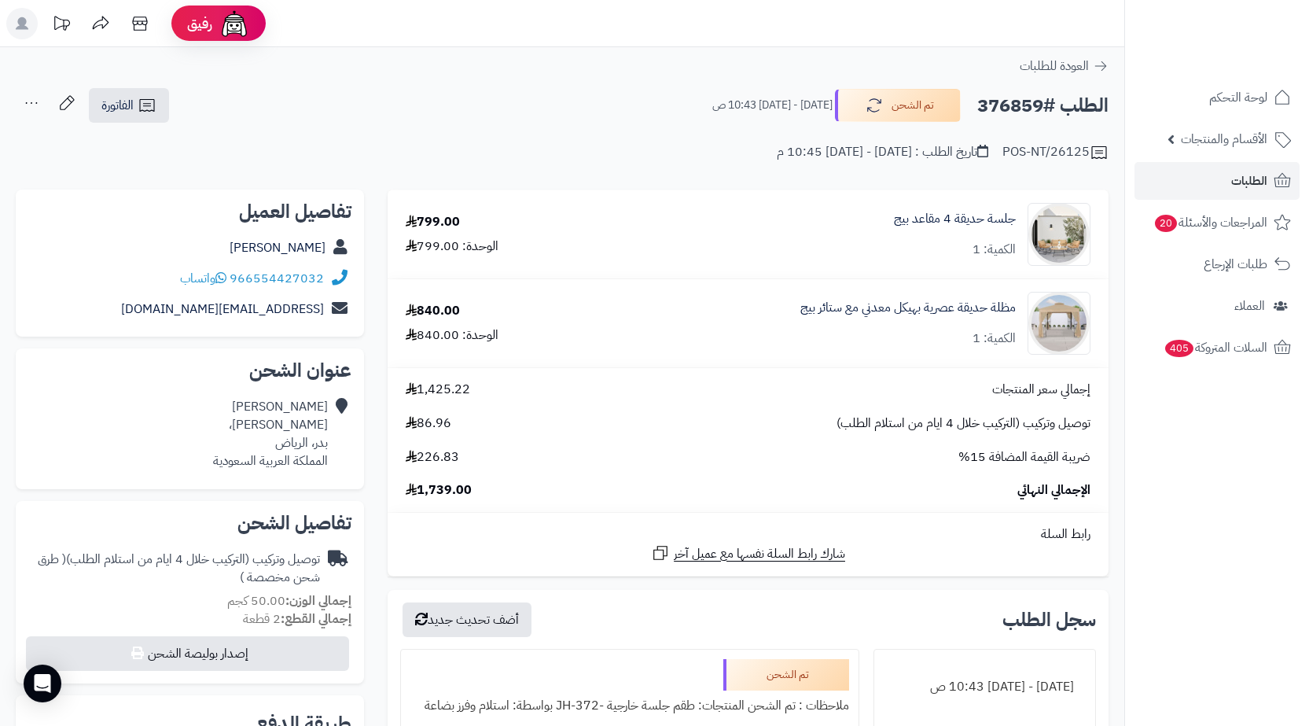
click at [1014, 94] on h2 "الطلب #376859" at bounding box center [1042, 106] width 131 height 32
copy h2 "376859"
click at [156, 93] on link "الفاتورة" at bounding box center [129, 105] width 80 height 35
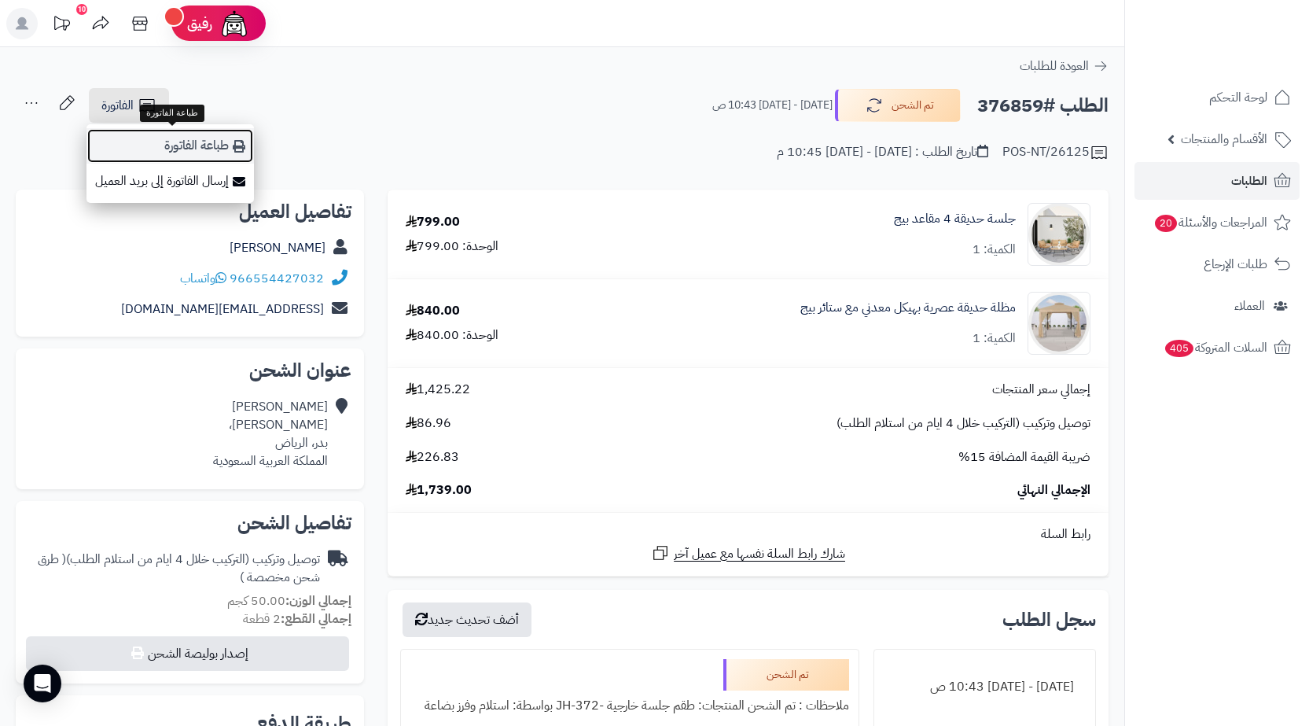
click at [171, 135] on link "طباعة الفاتورة" at bounding box center [169, 145] width 167 height 35
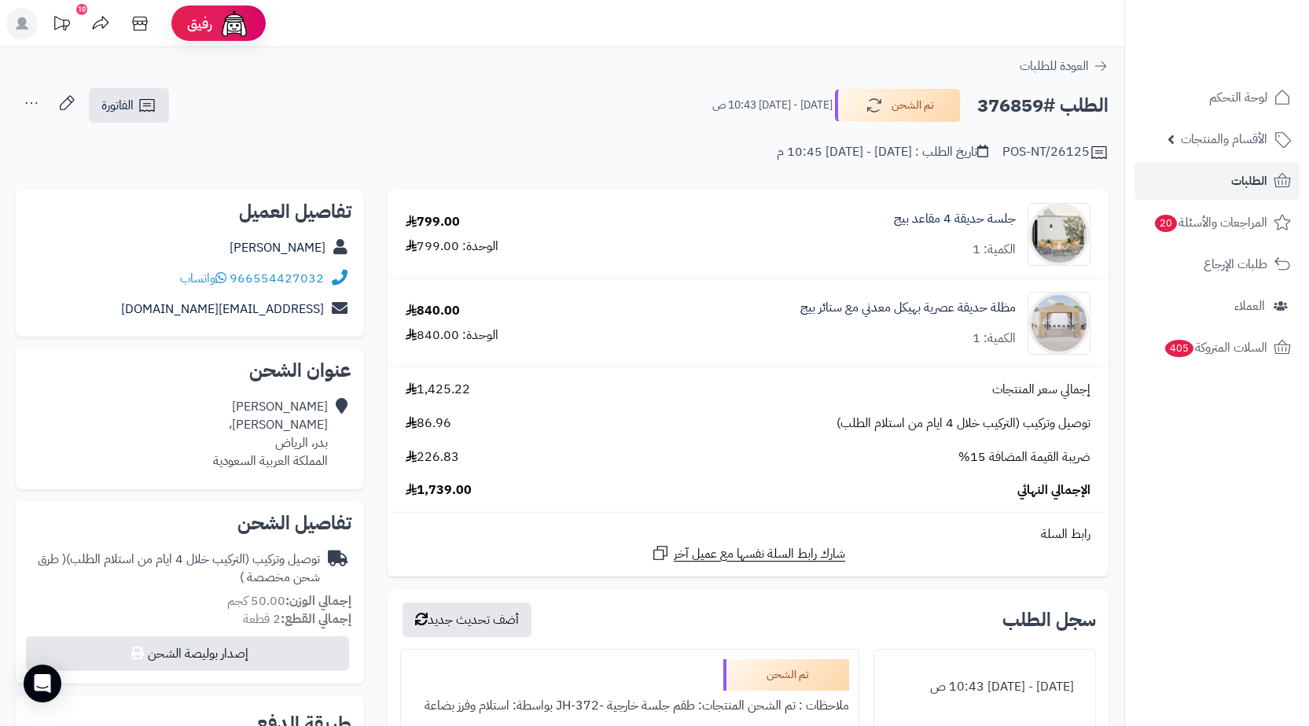
copy h2 "376859"
click at [1173, 174] on link "الطلبات" at bounding box center [1216, 181] width 165 height 38
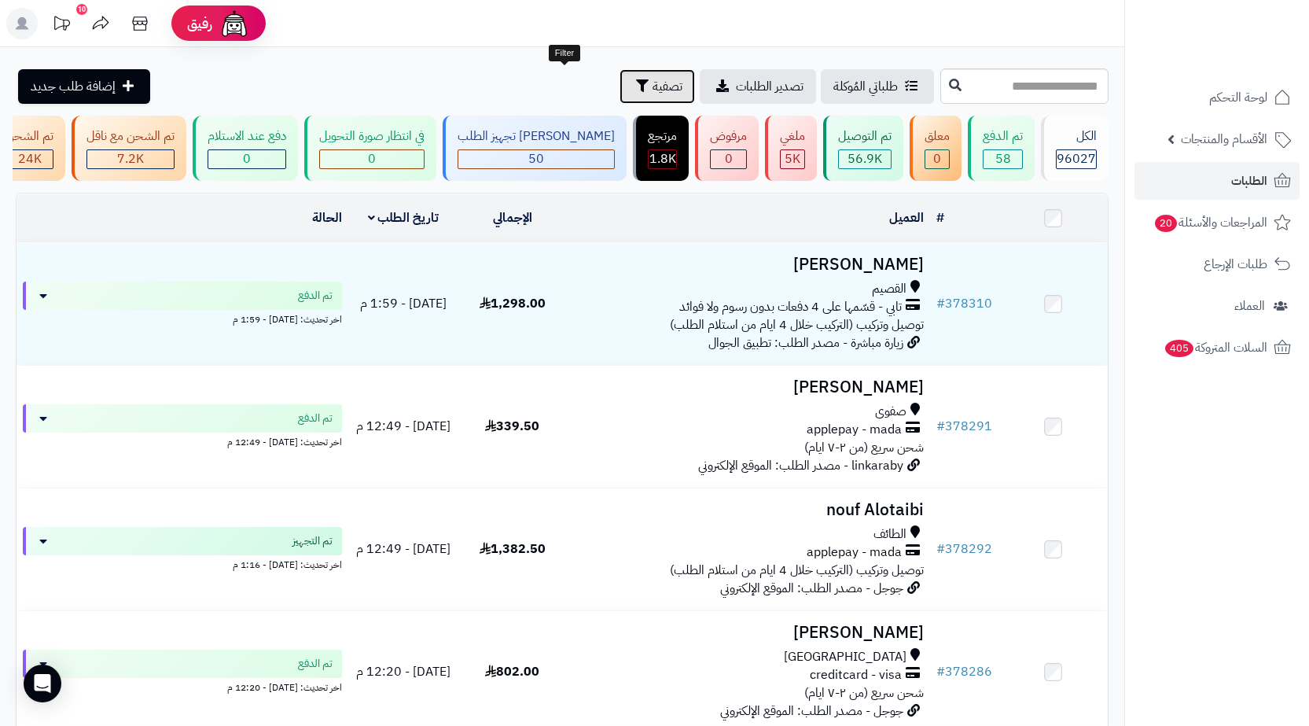
click at [652, 90] on span "تصفية" at bounding box center [667, 86] width 30 height 19
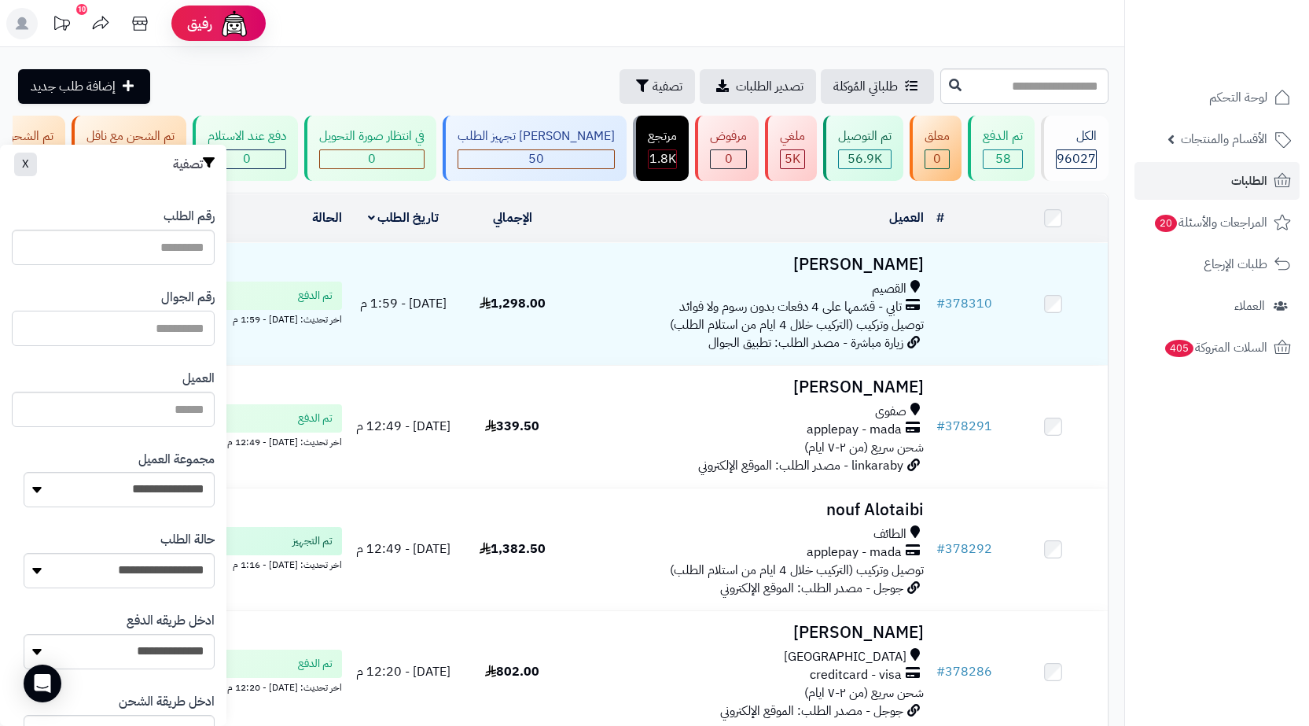
click at [181, 339] on input "text" at bounding box center [113, 327] width 203 height 35
paste input "*********"
type input "*********"
